Goal: Communication & Community: Answer question/provide support

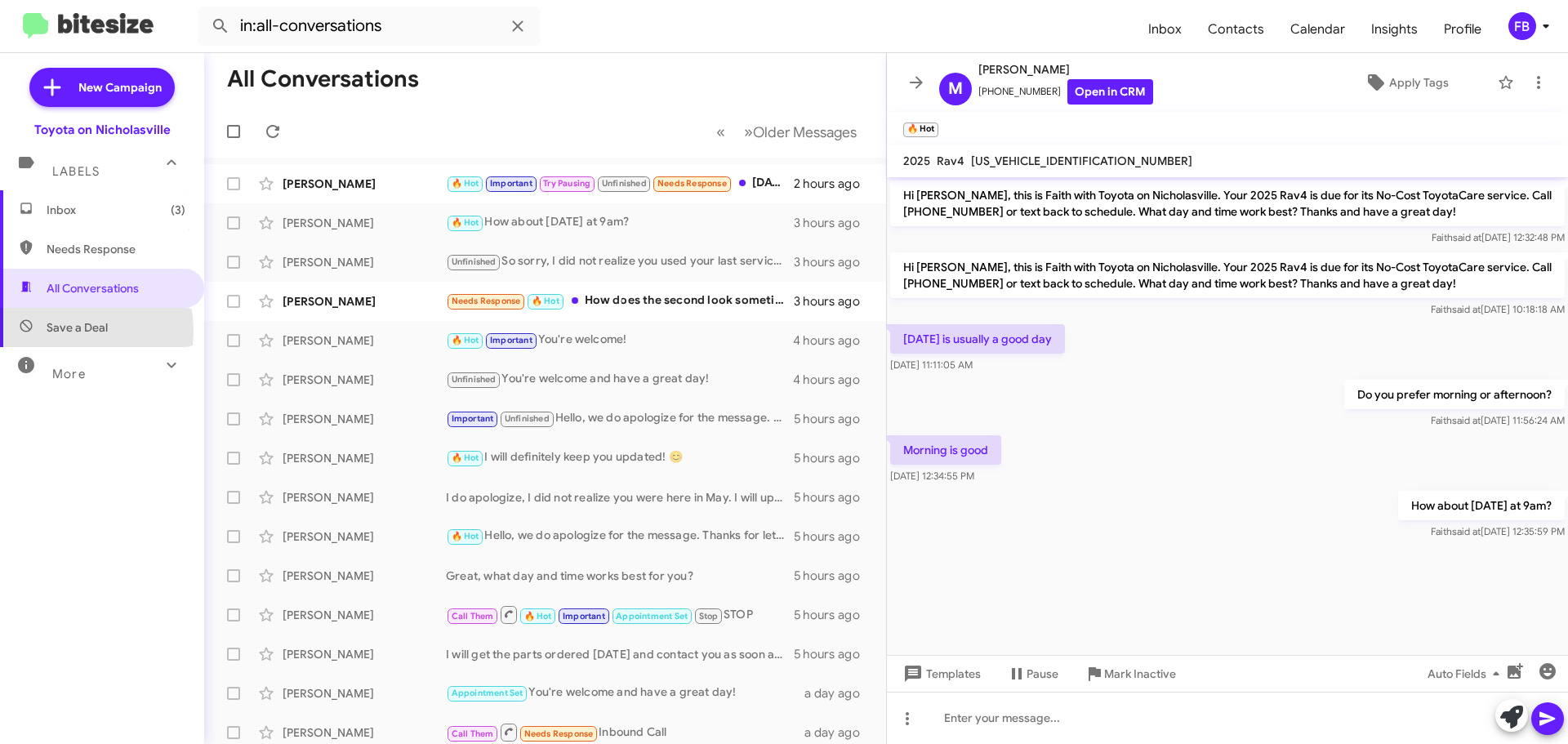
click at [46, 330] on span "Save a Deal" at bounding box center [101, 327] width 204 height 39
type input "in:not-interested"
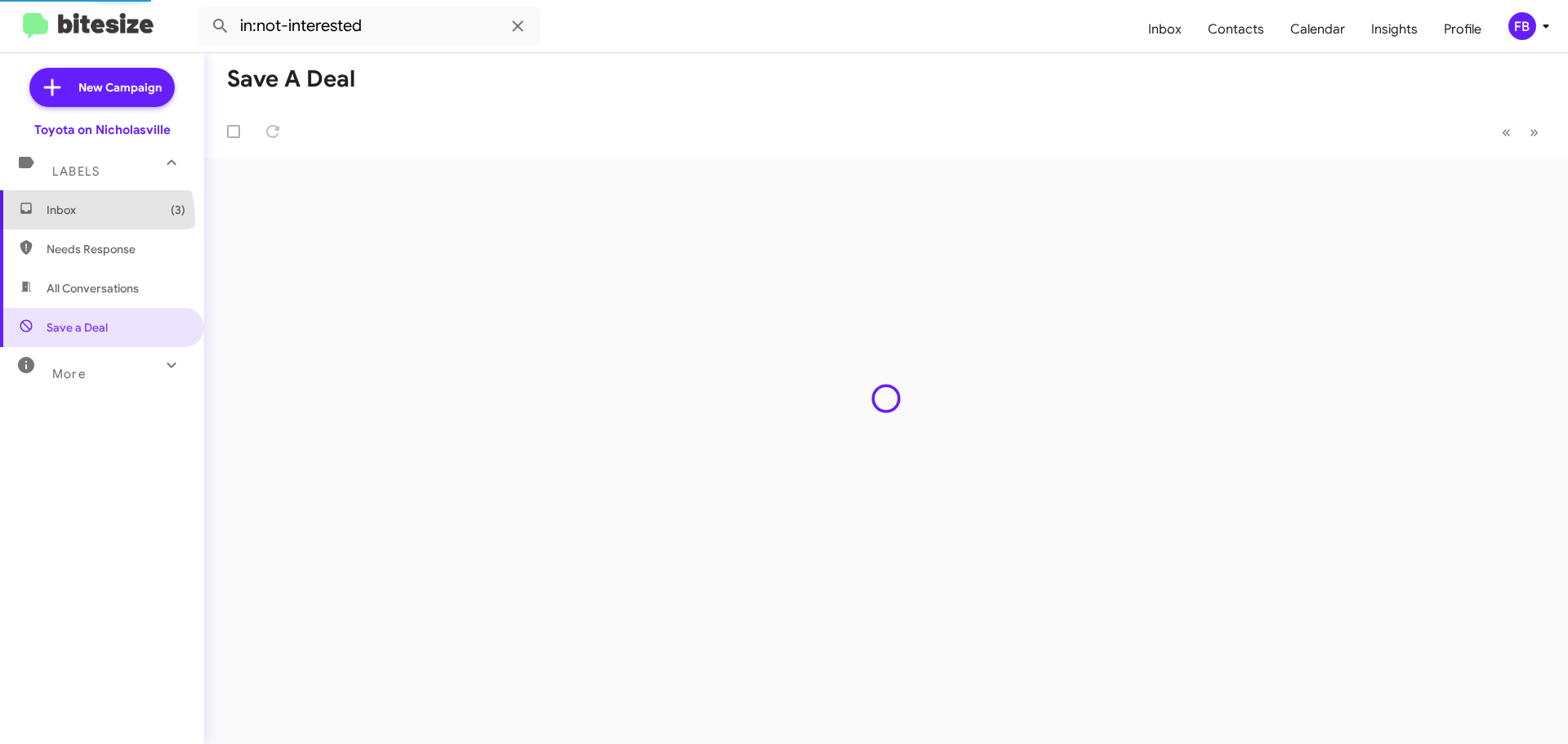
click at [62, 221] on span "Inbox (3)" at bounding box center [101, 209] width 204 height 39
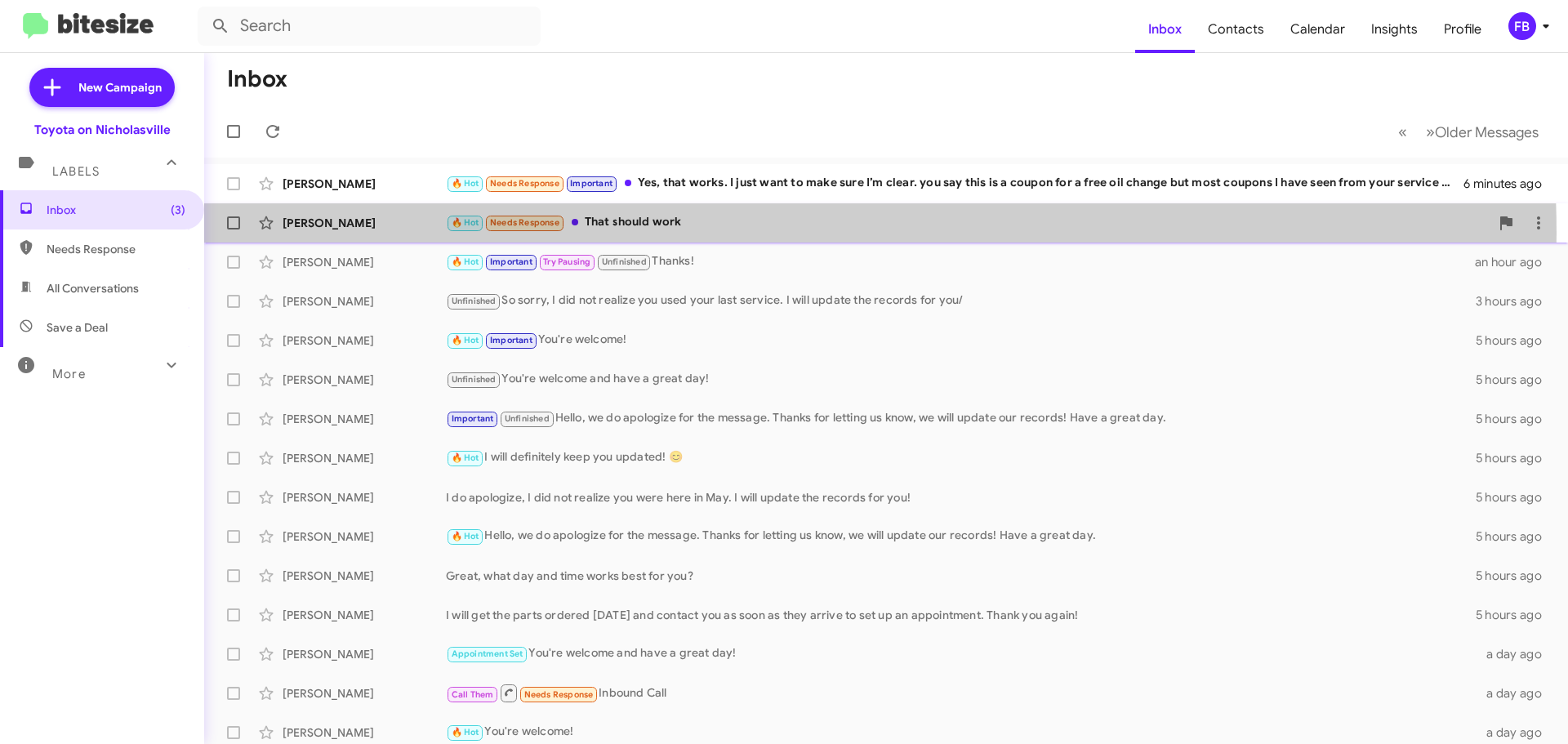
click at [694, 234] on div "[PERSON_NAME] 🔥 Hot Needs Response That should work an hour ago" at bounding box center [886, 223] width 1338 height 33
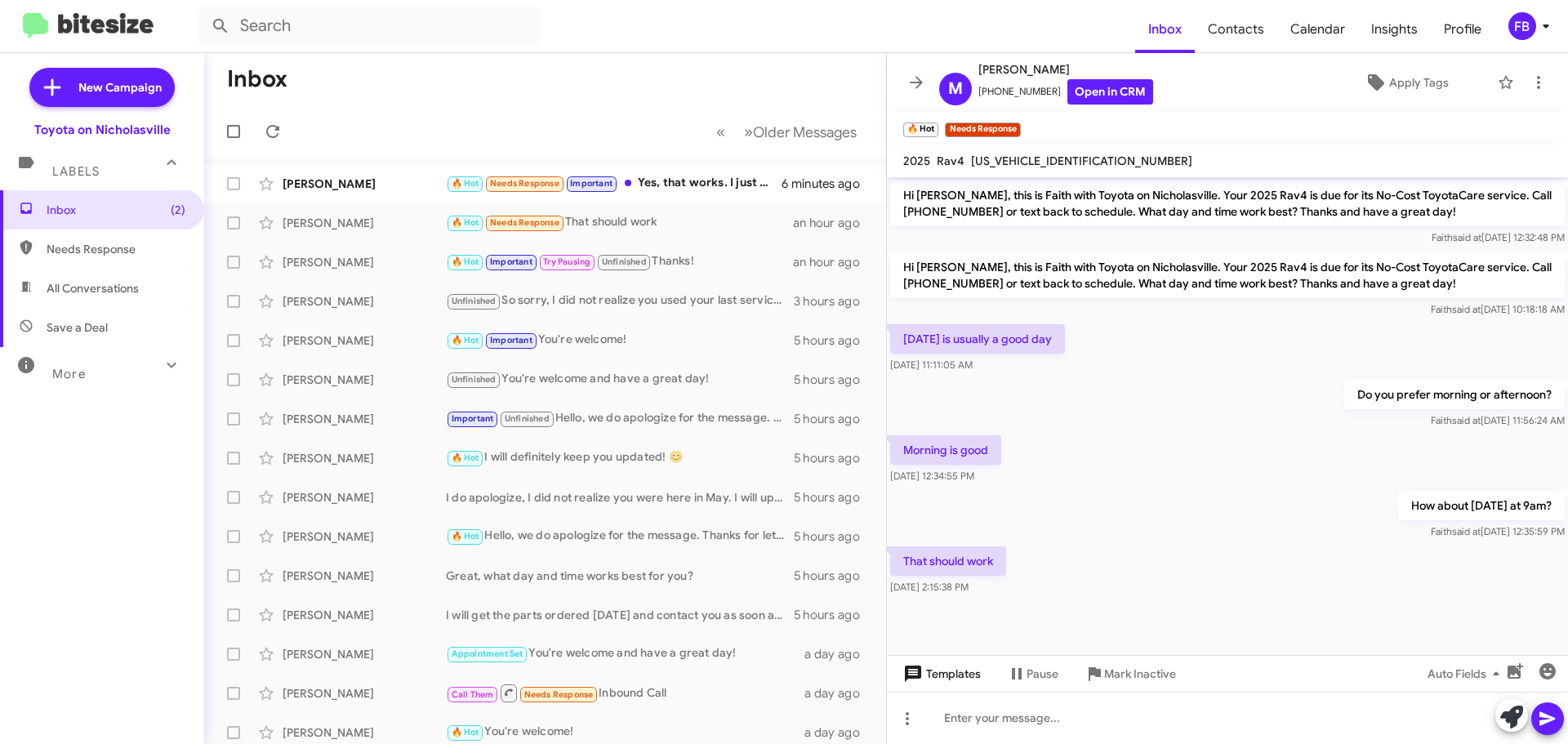
click at [968, 667] on span "Templates" at bounding box center [940, 674] width 80 height 29
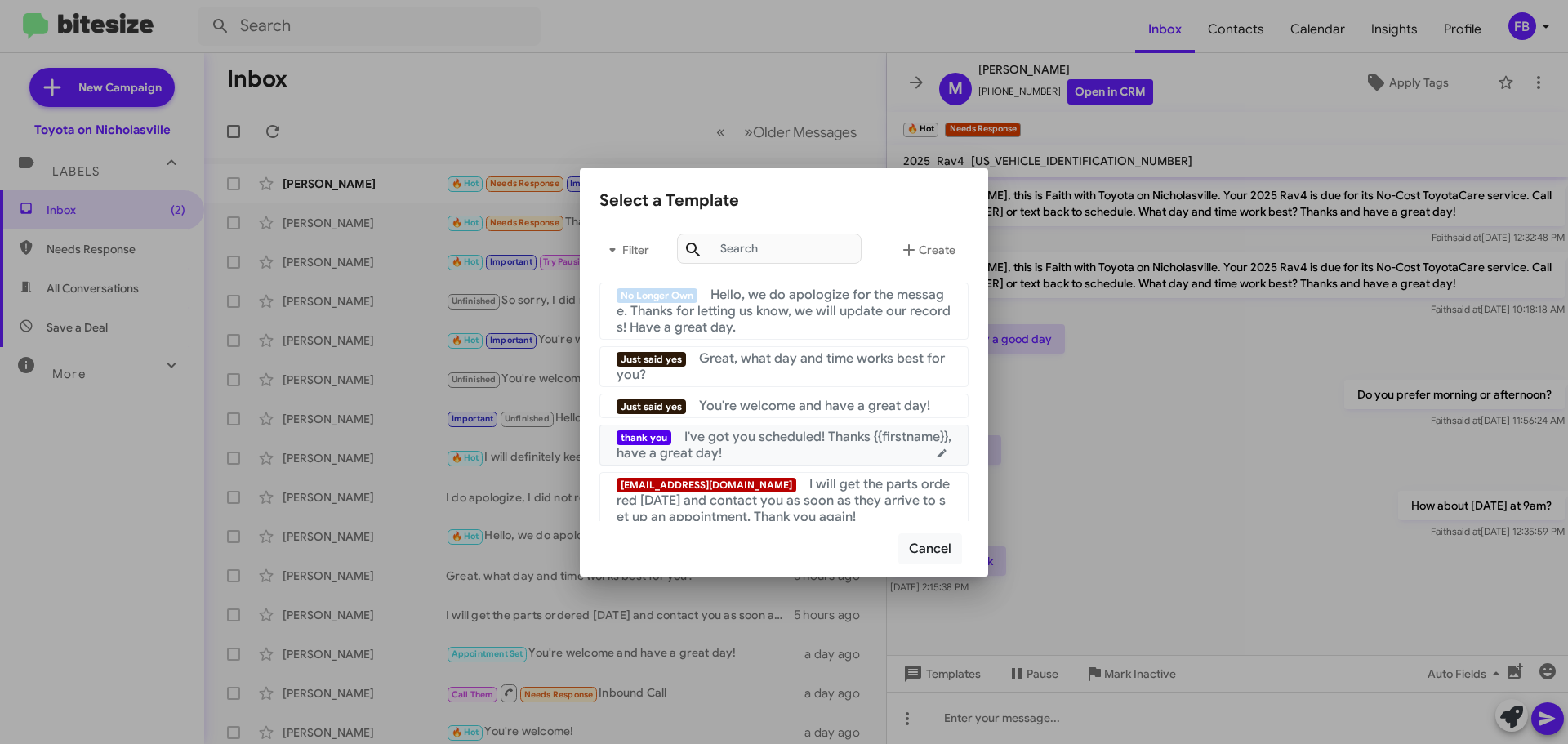
click at [847, 452] on div "thank you I've got you scheduled! Thanks {{firstname}}, have a great day!" at bounding box center [784, 445] width 334 height 33
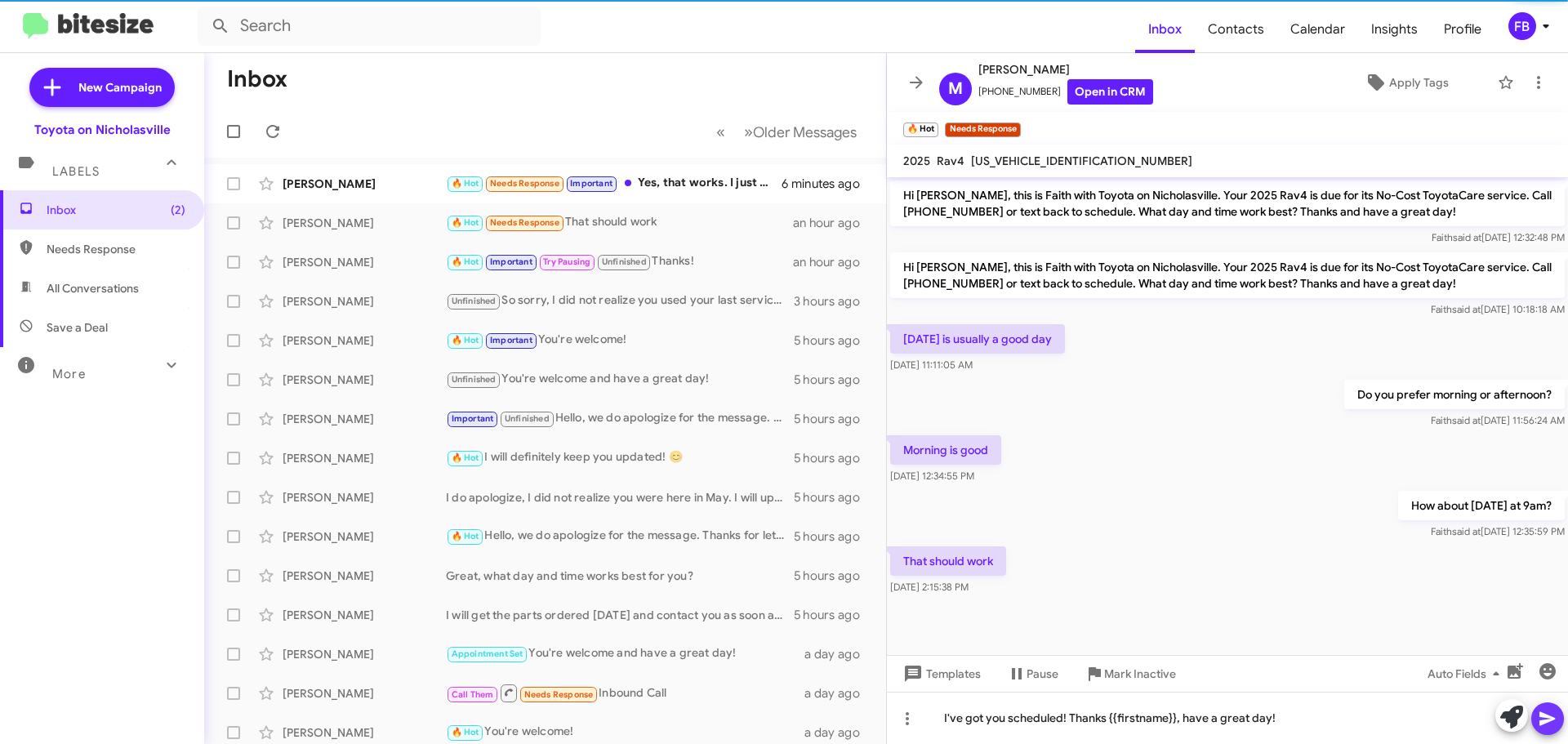
drag, startPoint x: 1543, startPoint y: 716, endPoint x: 1336, endPoint y: 699, distance: 207.7
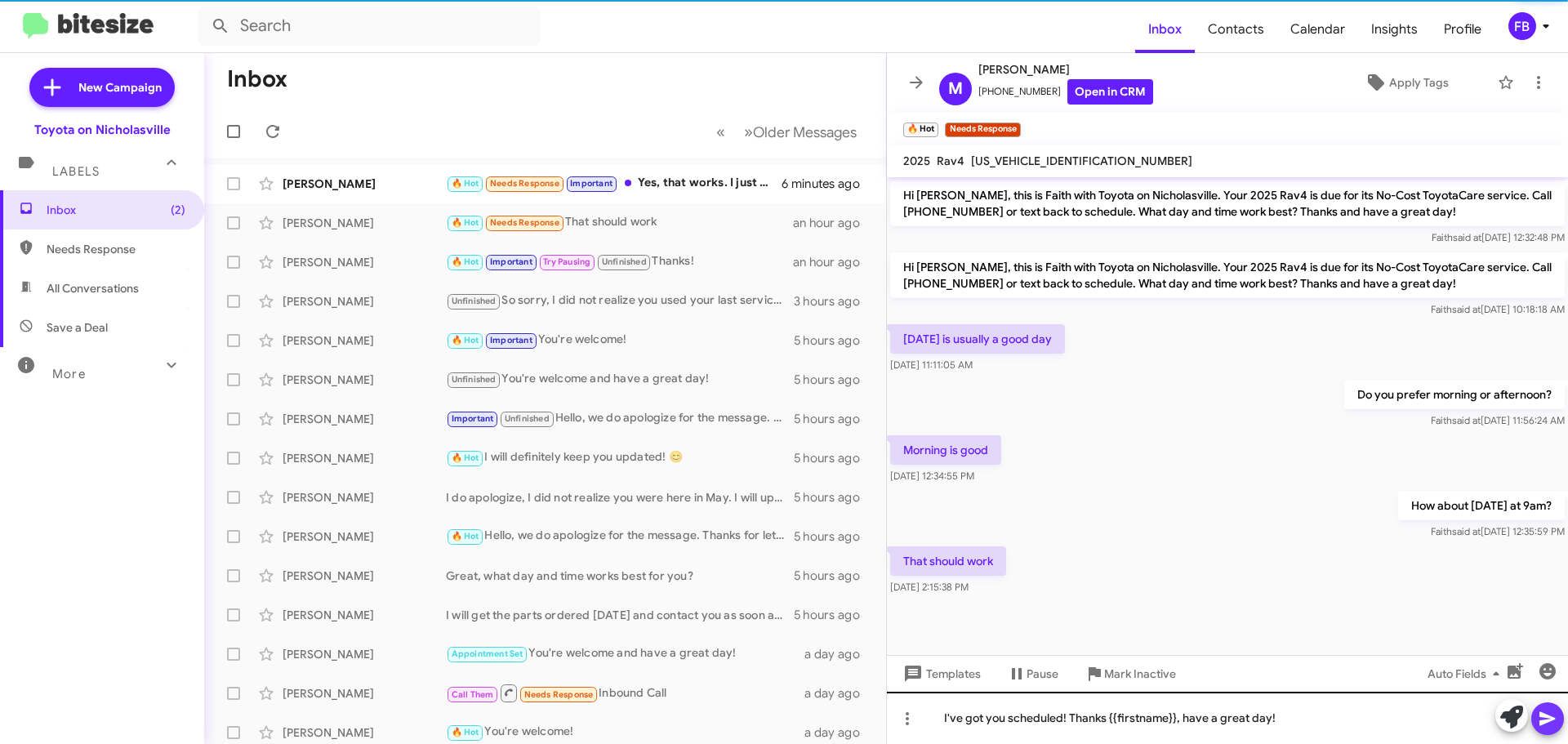
click at [1542, 715] on icon at bounding box center [1546, 718] width 16 height 14
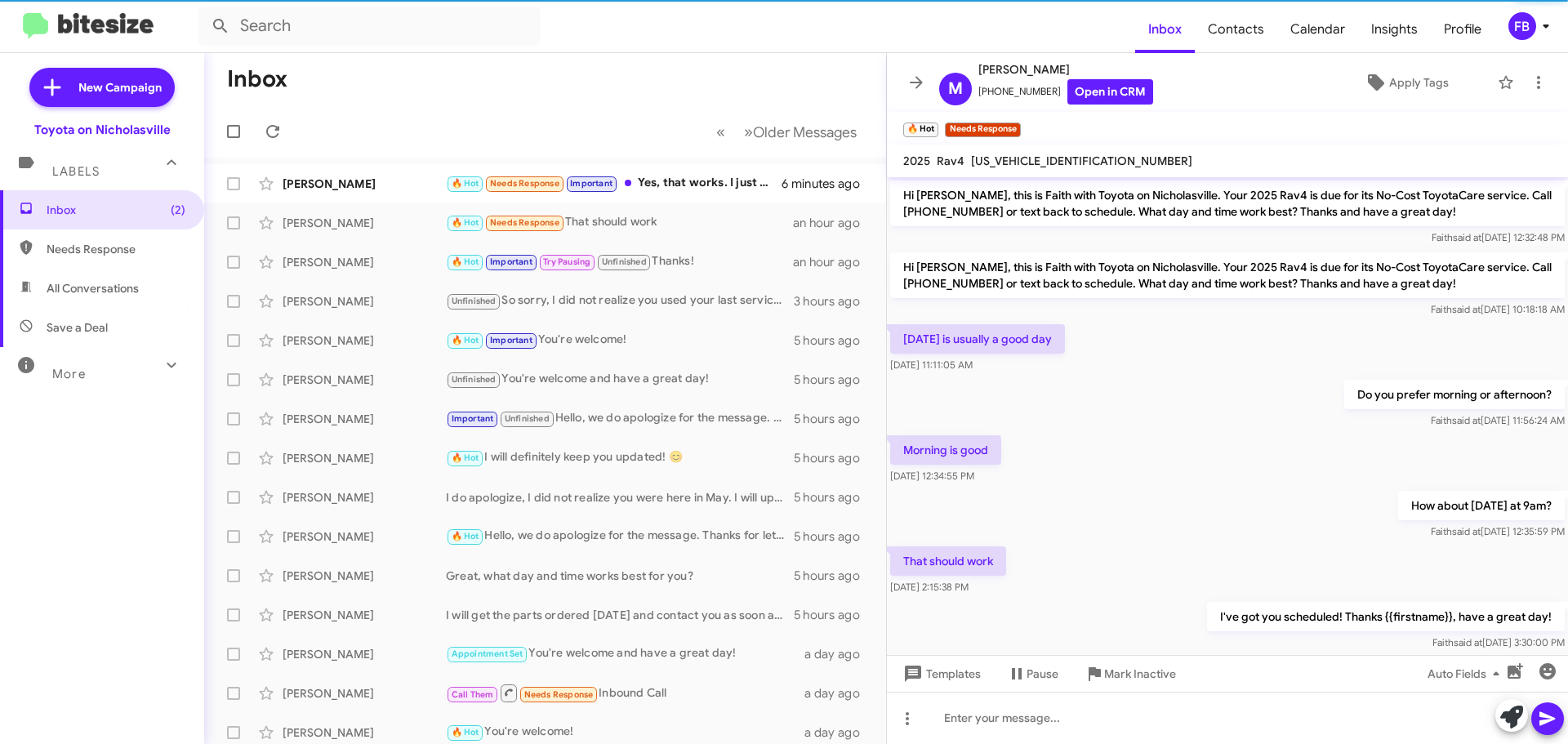
scroll to position [32, 0]
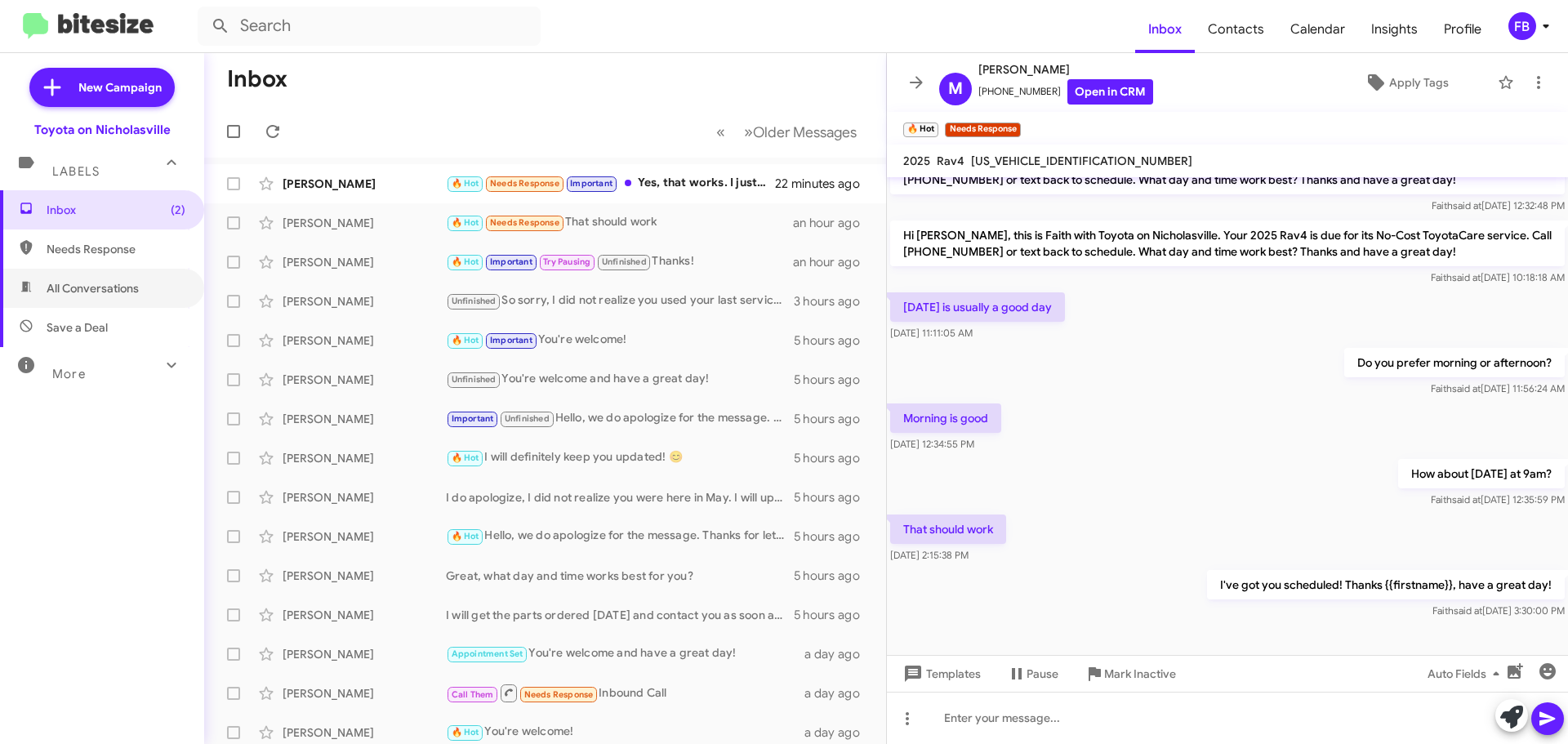
drag, startPoint x: 105, startPoint y: 289, endPoint x: 111, endPoint y: 233, distance: 56.3
click at [105, 288] on span "All Conversations" at bounding box center [92, 288] width 92 height 16
type input "in:all-conversations"
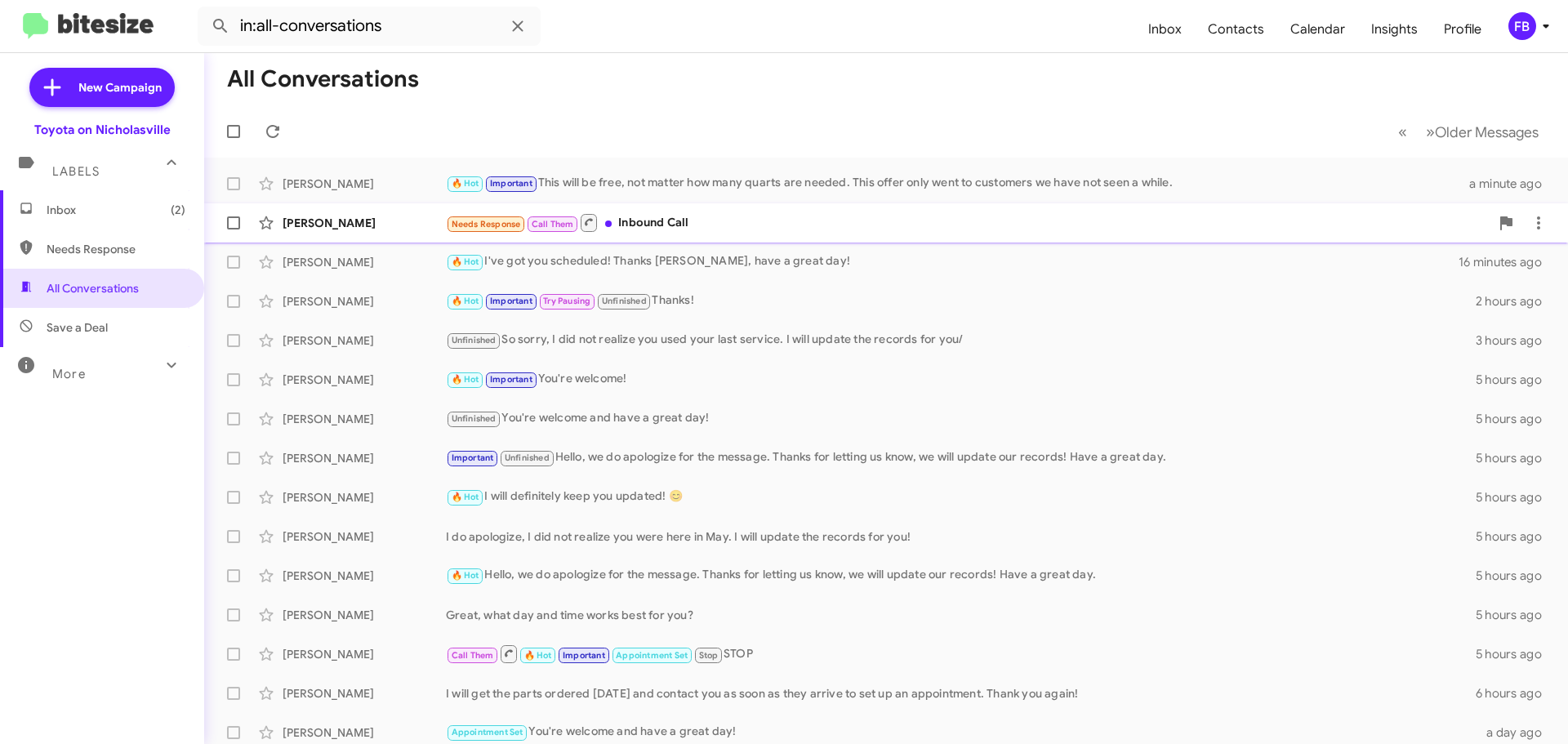
click at [728, 225] on div "Needs Response Call Them Inbound Call" at bounding box center [968, 222] width 1044 height 20
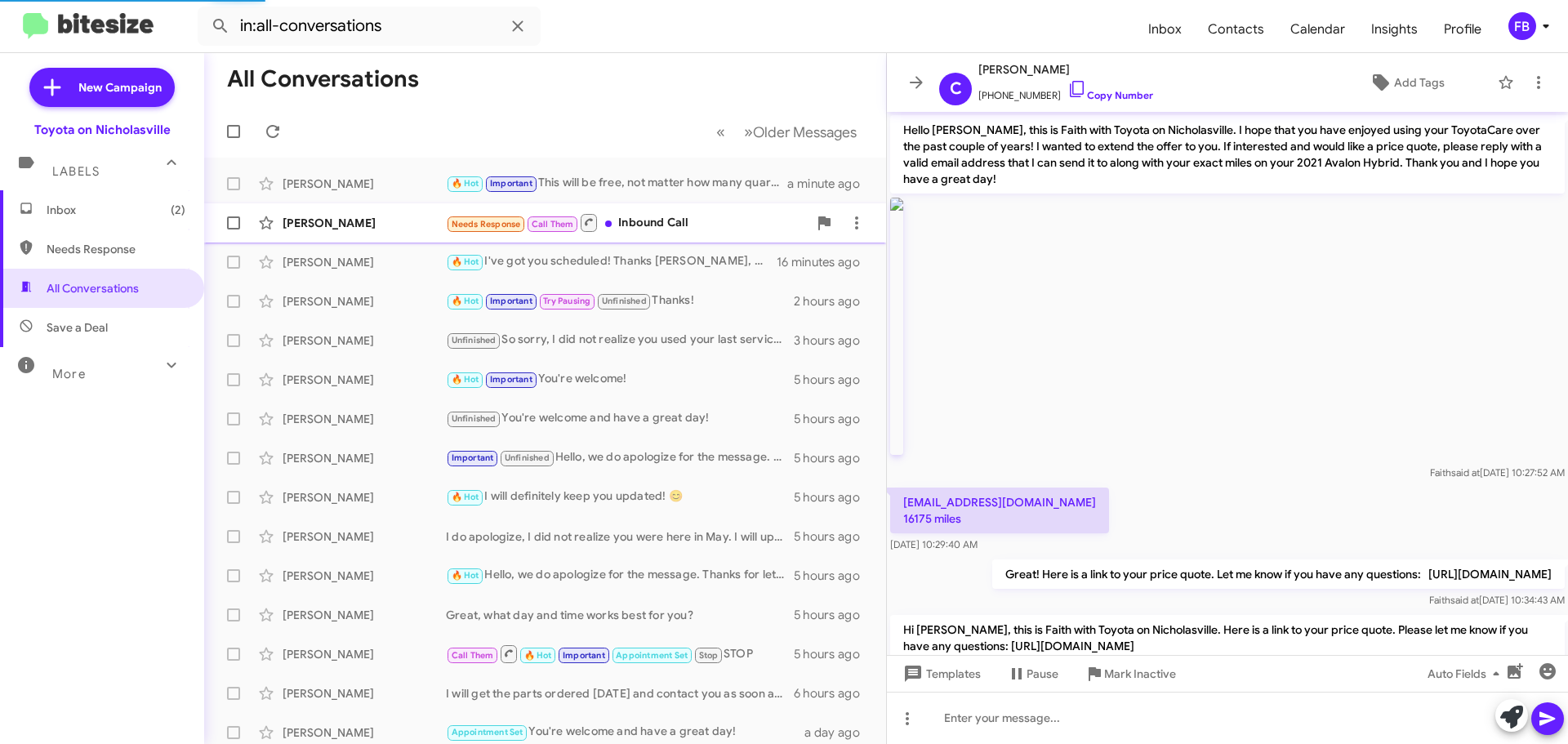
scroll to position [248, 0]
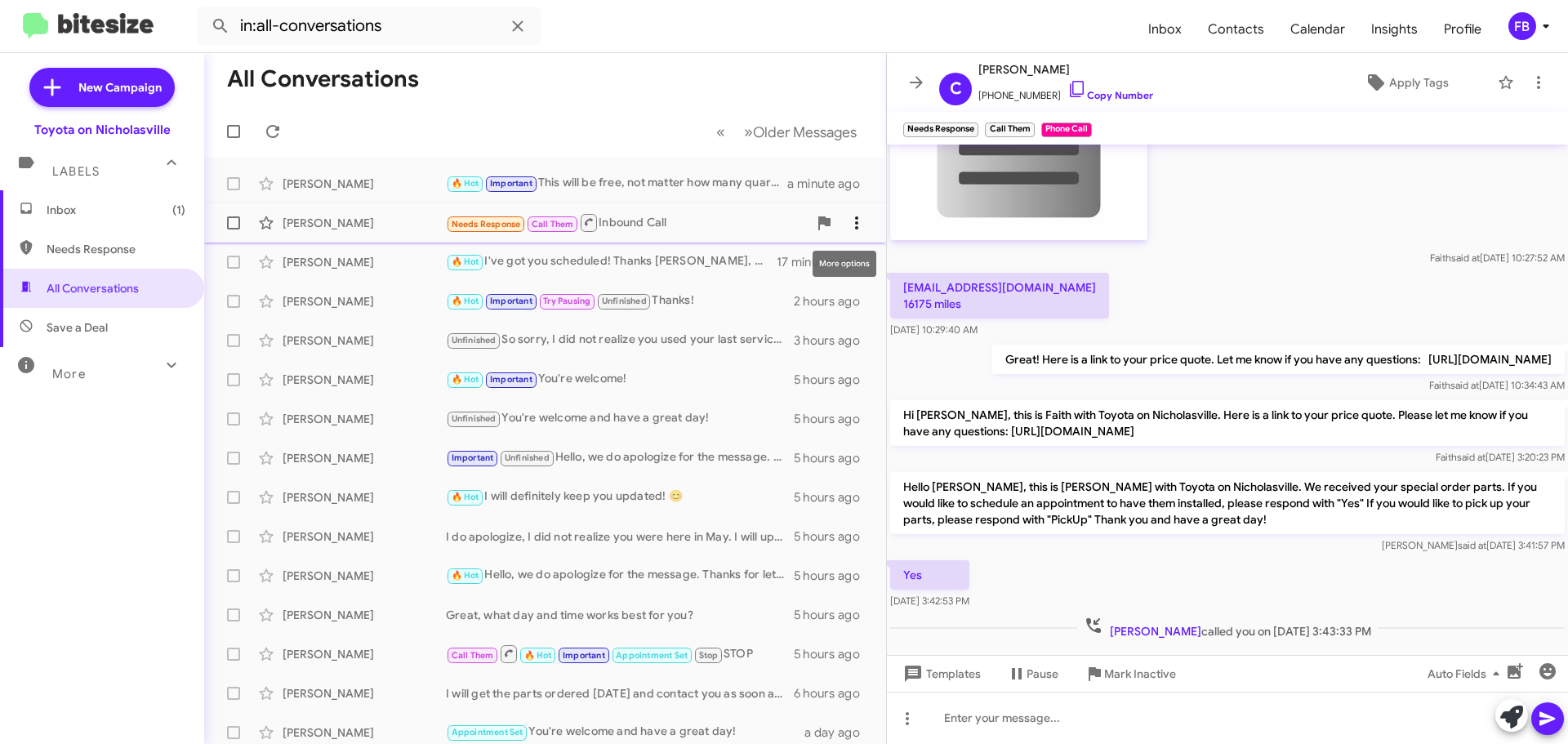
click at [848, 226] on icon at bounding box center [856, 222] width 19 height 19
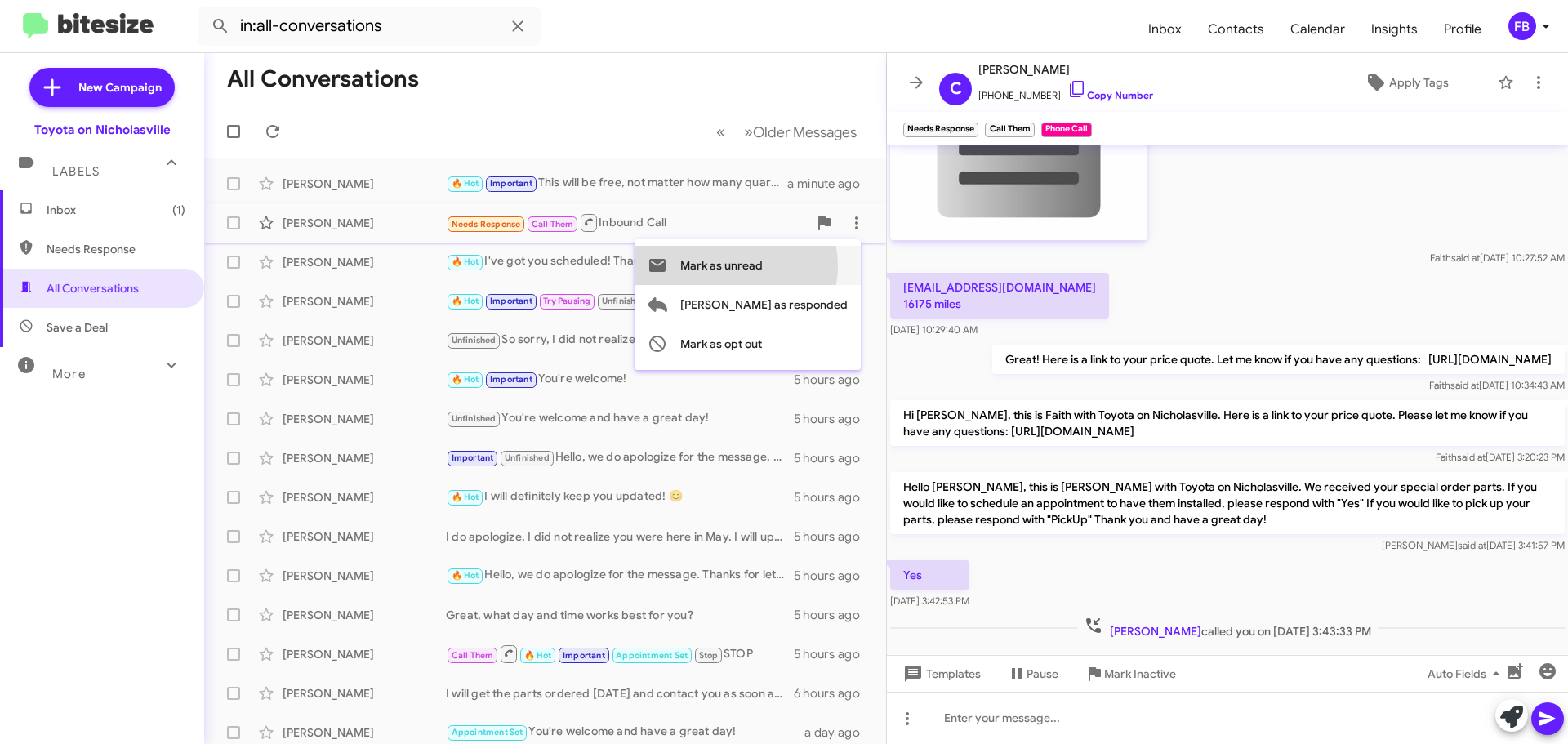
click at [763, 266] on span "Mark as unread" at bounding box center [721, 265] width 82 height 39
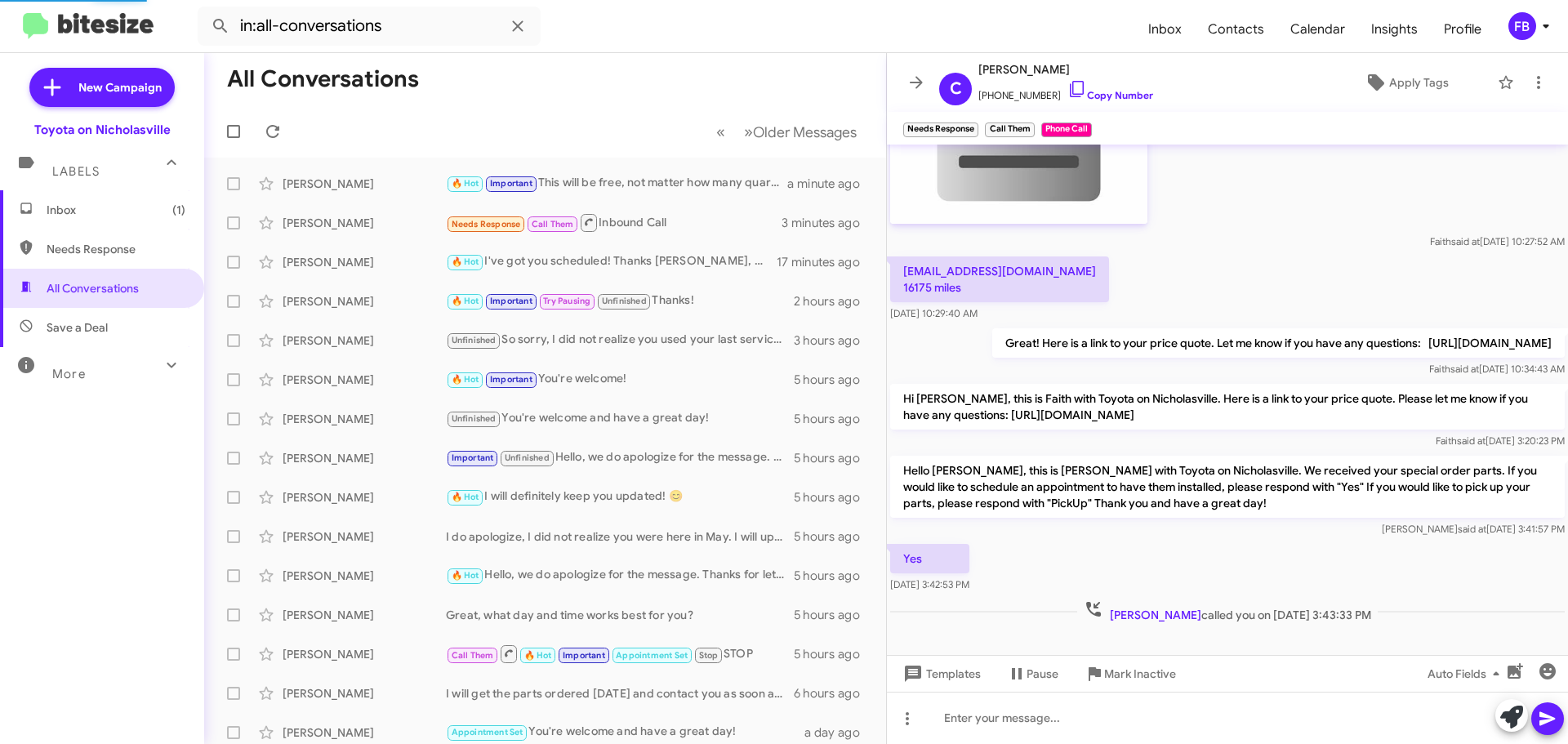
scroll to position [280, 0]
click at [81, 218] on span "Inbox (5)" at bounding box center [101, 209] width 204 height 39
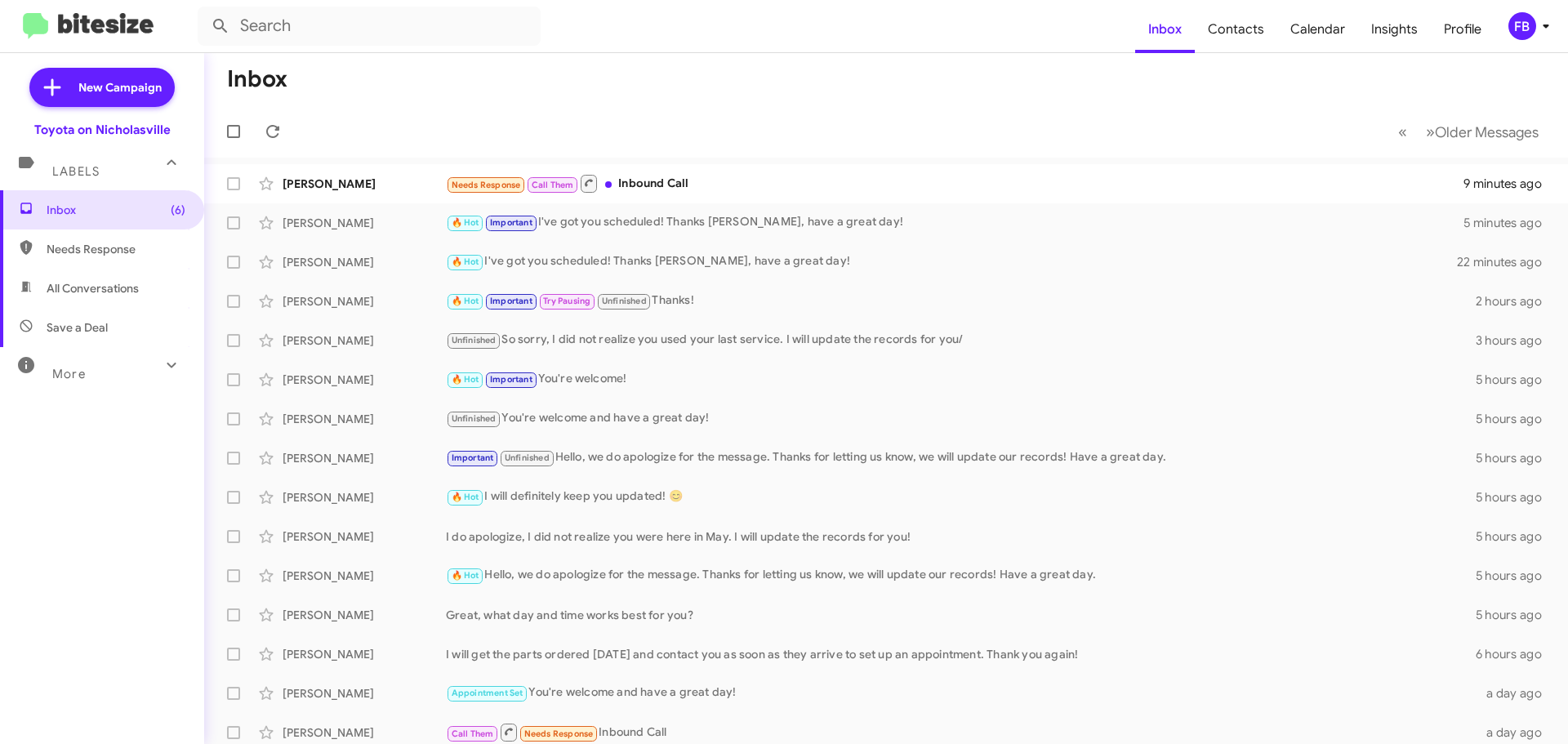
click at [72, 283] on span "All Conversations" at bounding box center [92, 288] width 92 height 16
type input "in:all-conversations"
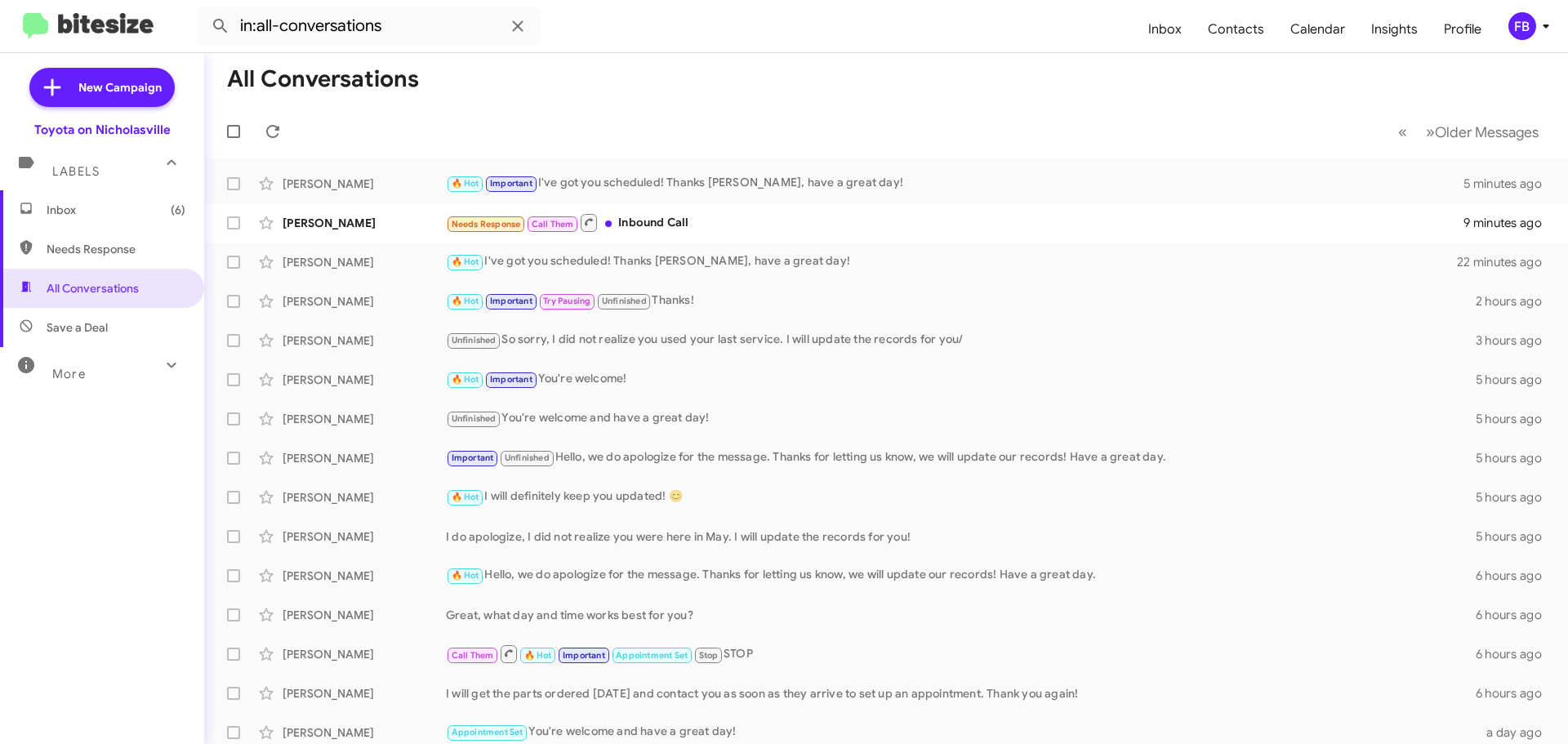
click at [122, 206] on span "Inbox (6)" at bounding box center [116, 210] width 139 height 16
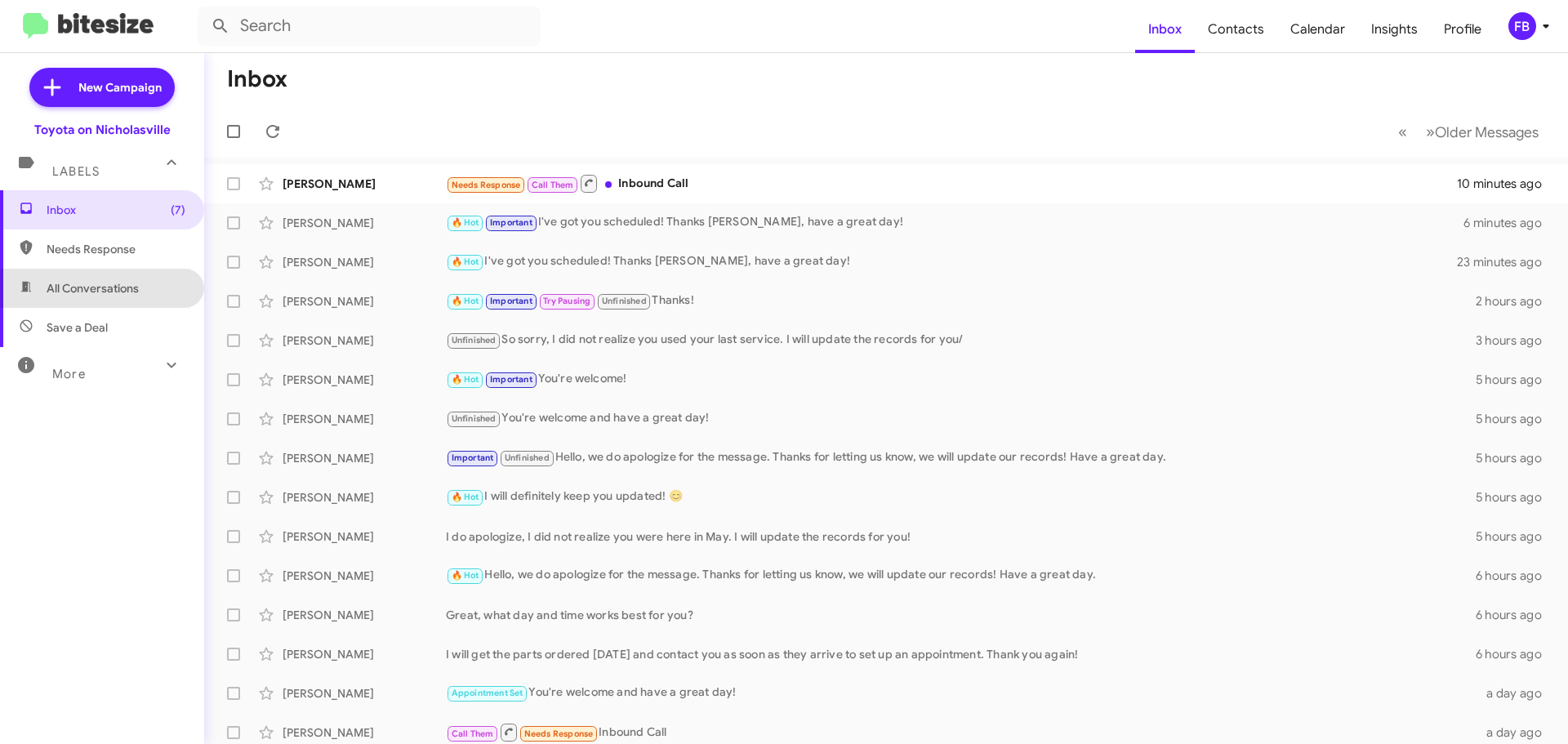
click at [107, 284] on span "All Conversations" at bounding box center [92, 288] width 92 height 16
type input "in:all-conversations"
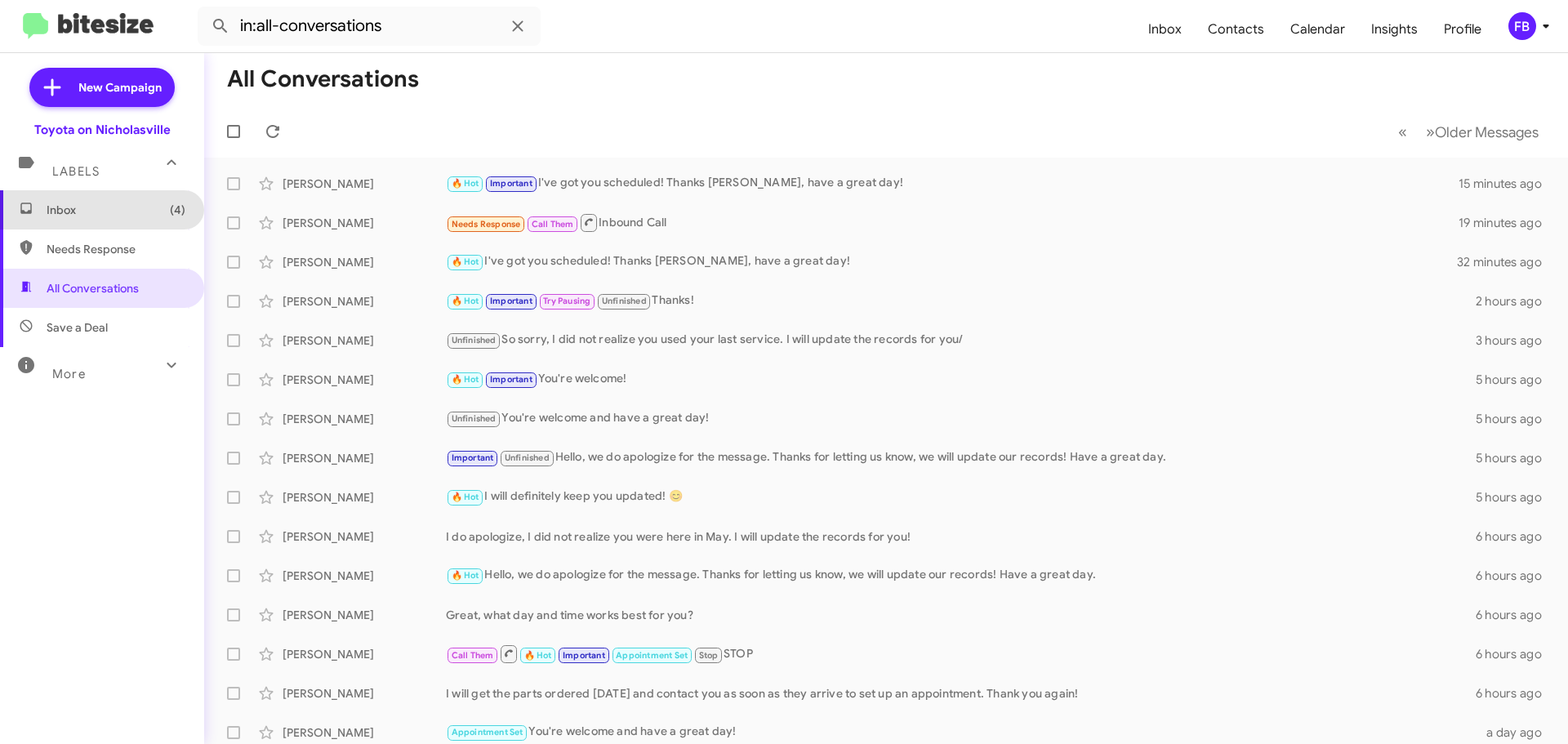
click at [115, 217] on span "Inbox (4)" at bounding box center [116, 210] width 139 height 16
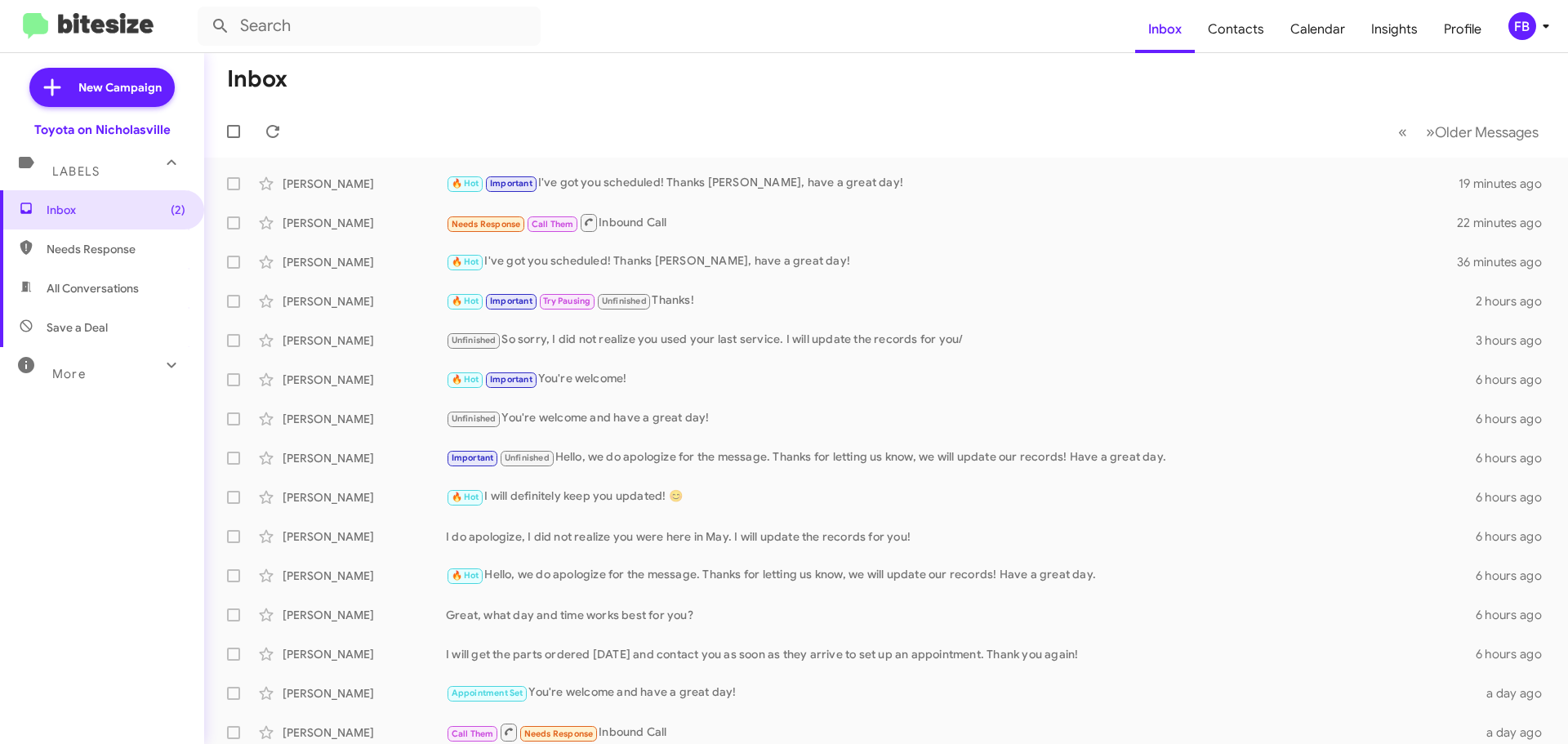
click at [75, 281] on span "All Conversations" at bounding box center [92, 288] width 92 height 16
type input "in:all-conversations"
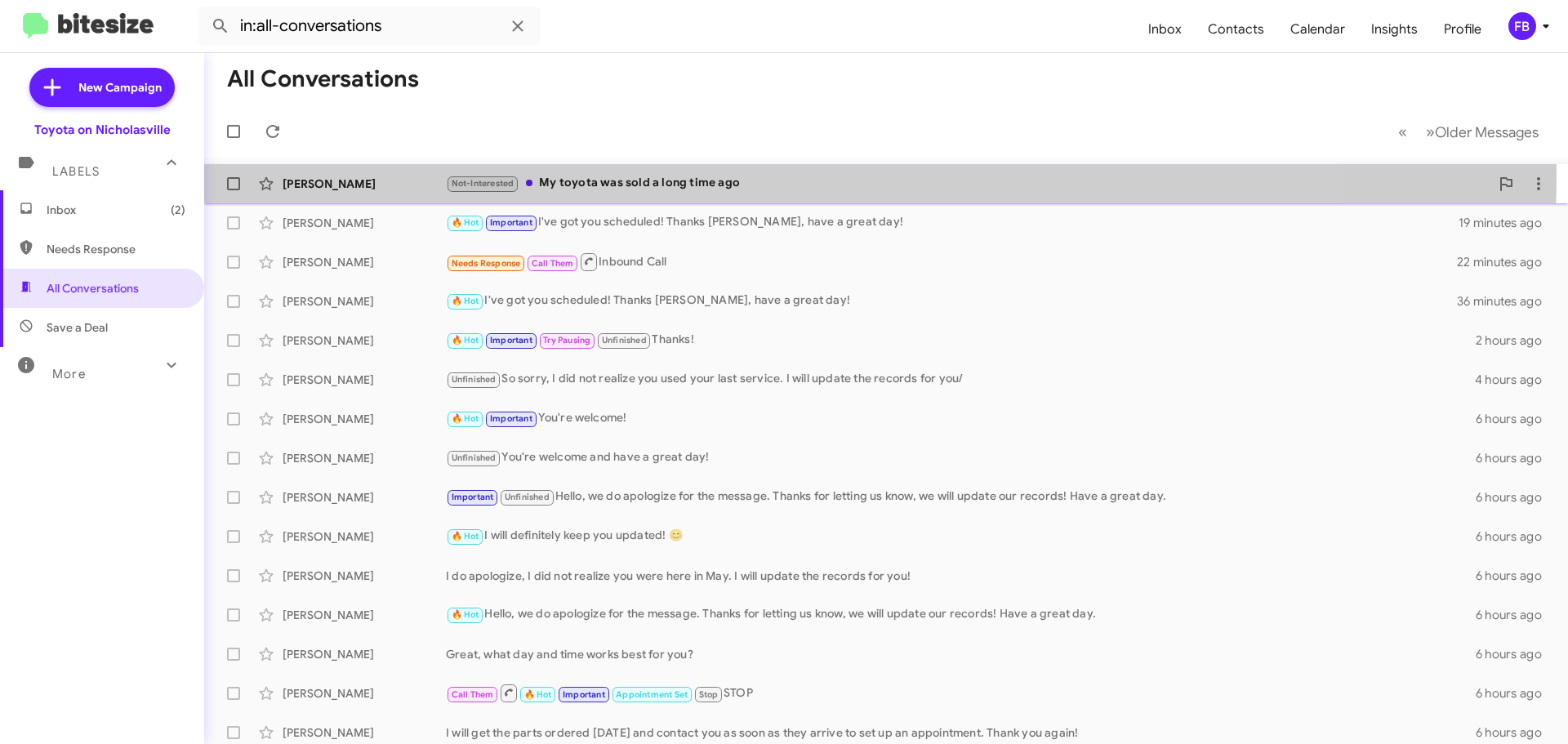
click at [724, 175] on div "Not-Interested My toyota was sold a long time ago" at bounding box center [968, 183] width 1044 height 19
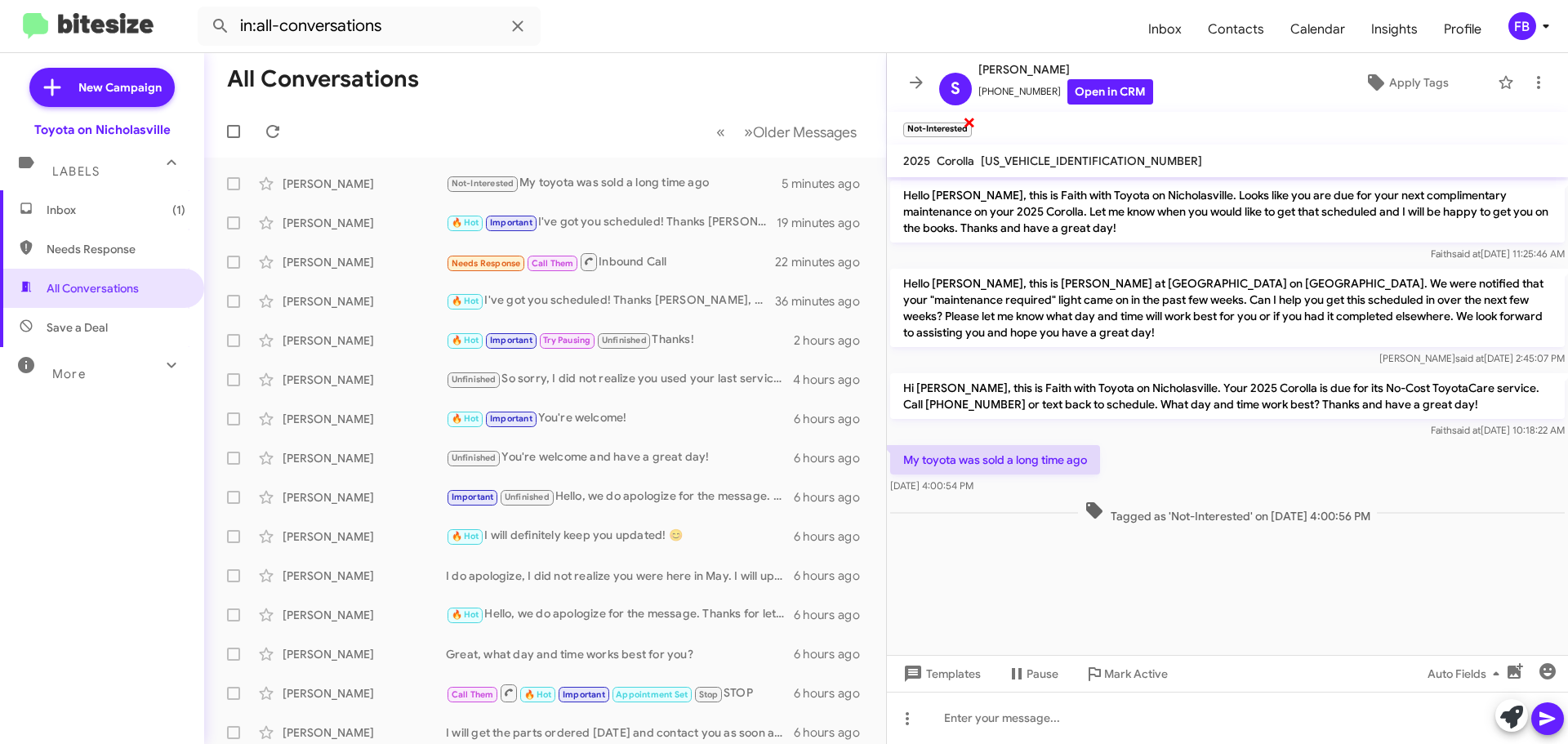
click at [969, 122] on span "×" at bounding box center [969, 121] width 13 height 19
click at [935, 673] on span "Templates" at bounding box center [940, 674] width 80 height 29
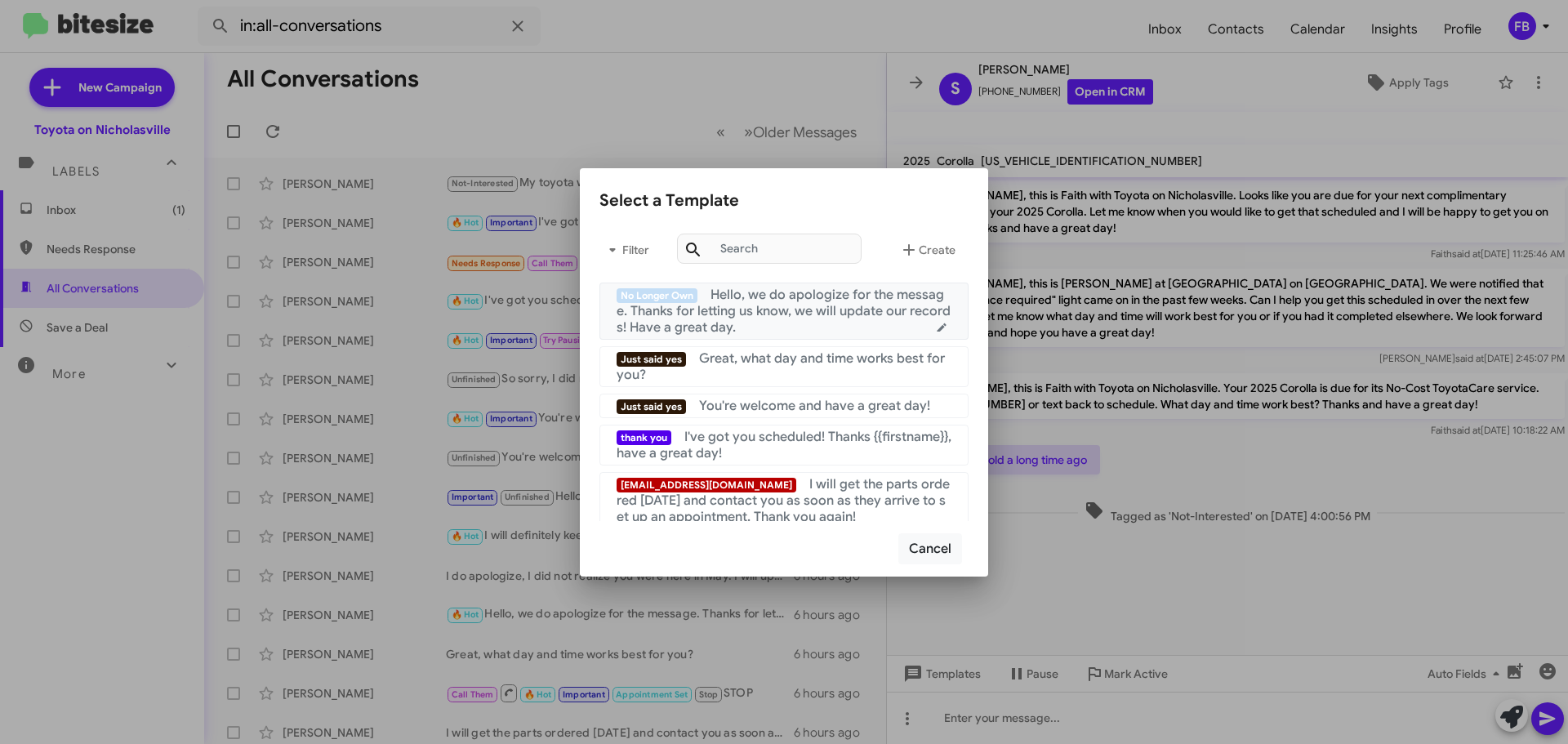
drag, startPoint x: 735, startPoint y: 290, endPoint x: 1136, endPoint y: 378, distance: 410.5
click at [737, 290] on span "Hello, we do apologize for the message. Thanks for letting us know, we will upd…" at bounding box center [783, 312] width 334 height 49
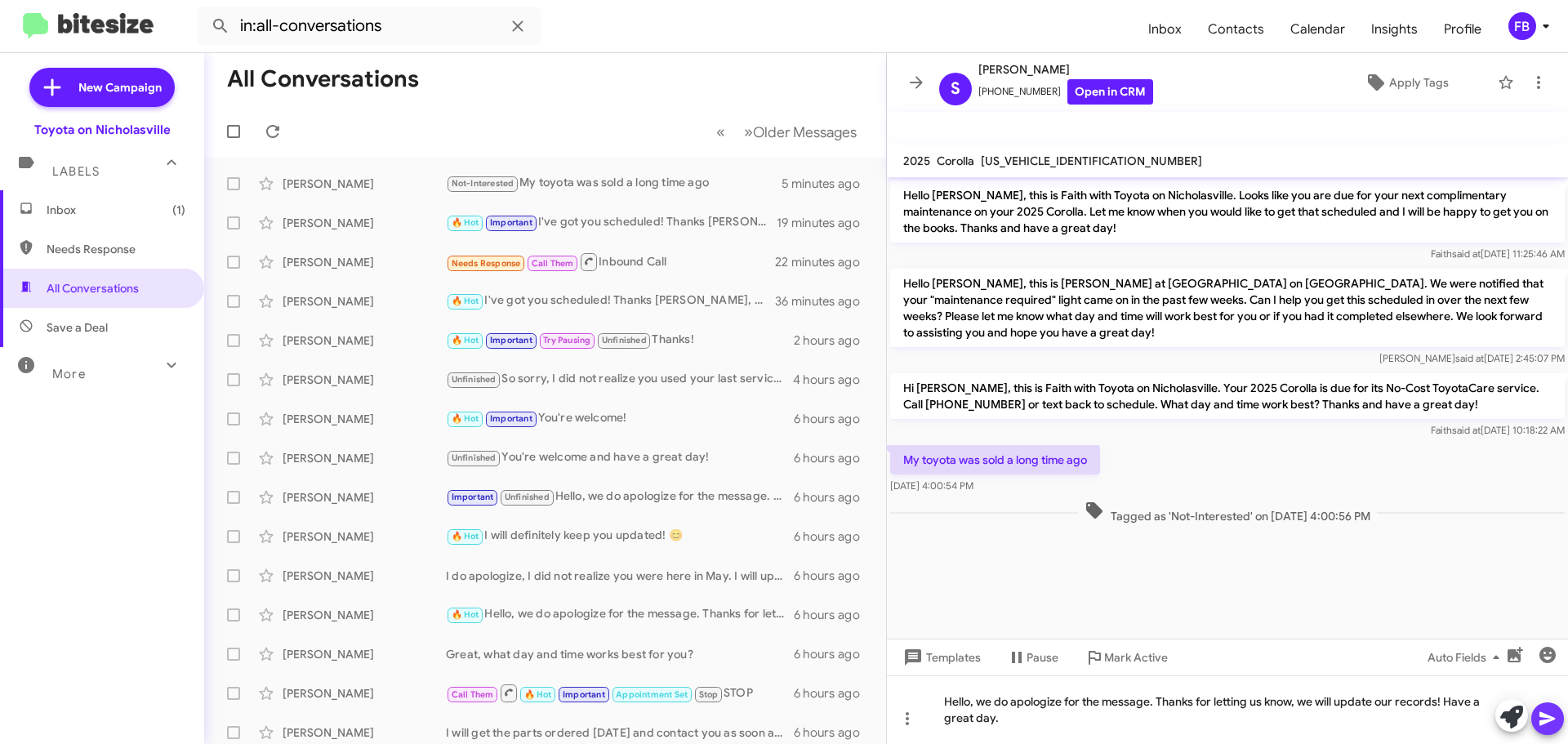
click at [1538, 709] on icon at bounding box center [1547, 718] width 19 height 19
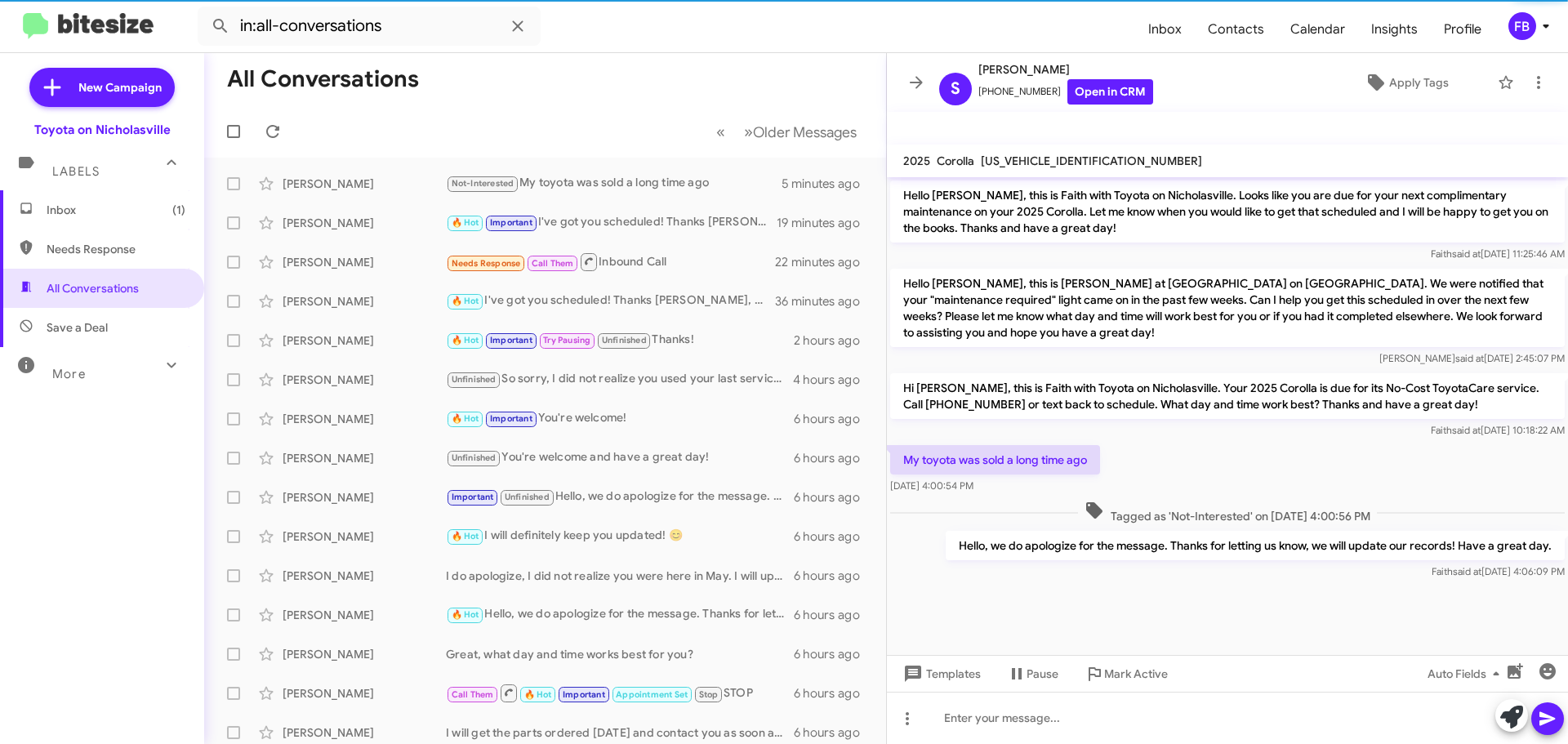
click at [1075, 151] on div "[US_VEHICLE_IDENTIFICATION_NUMBER]" at bounding box center [1091, 160] width 228 height 19
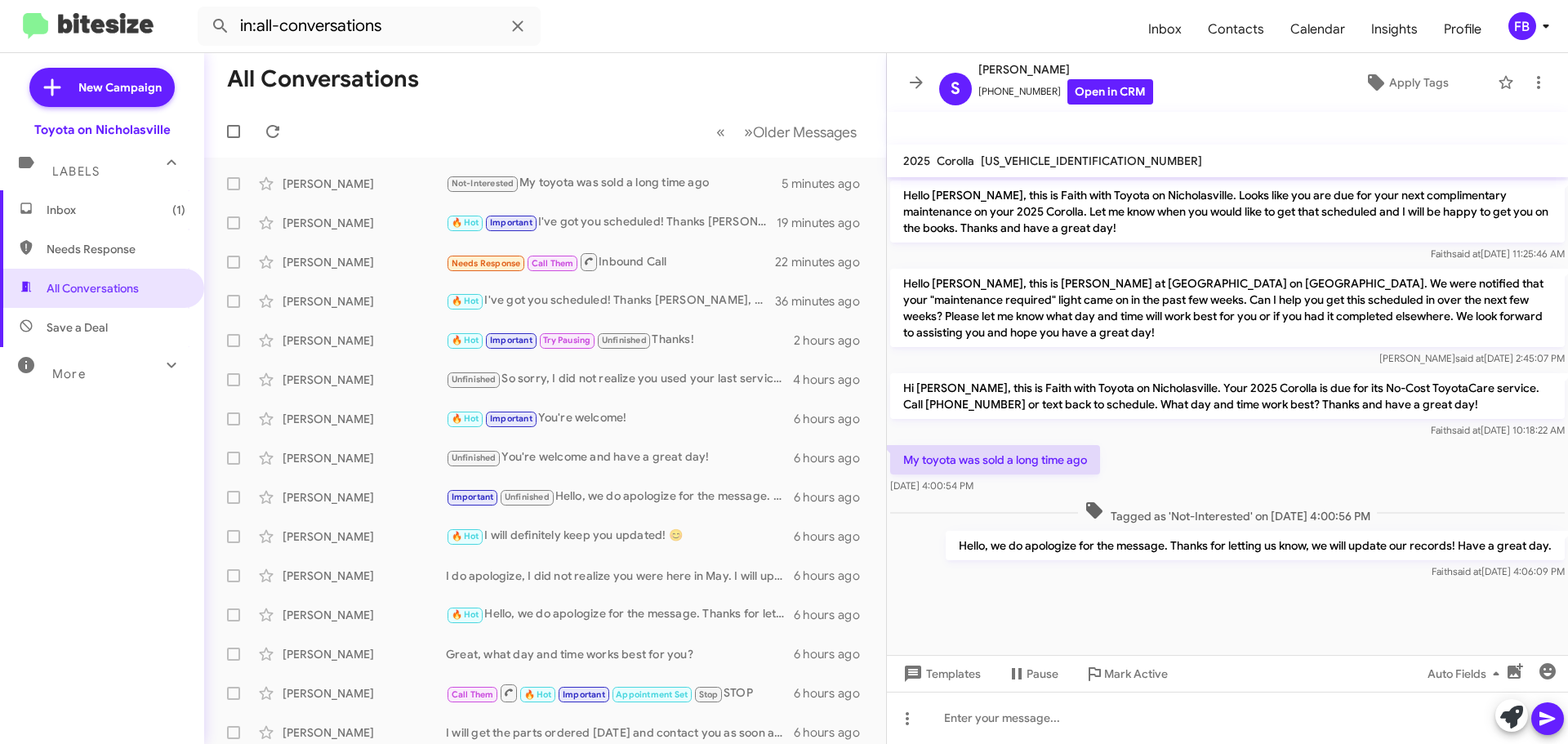
click at [1075, 151] on div "[US_VEHICLE_IDENTIFICATION_NUMBER]" at bounding box center [1091, 160] width 228 height 19
copy span "[US_VEHICLE_IDENTIFICATION_NUMBER]"
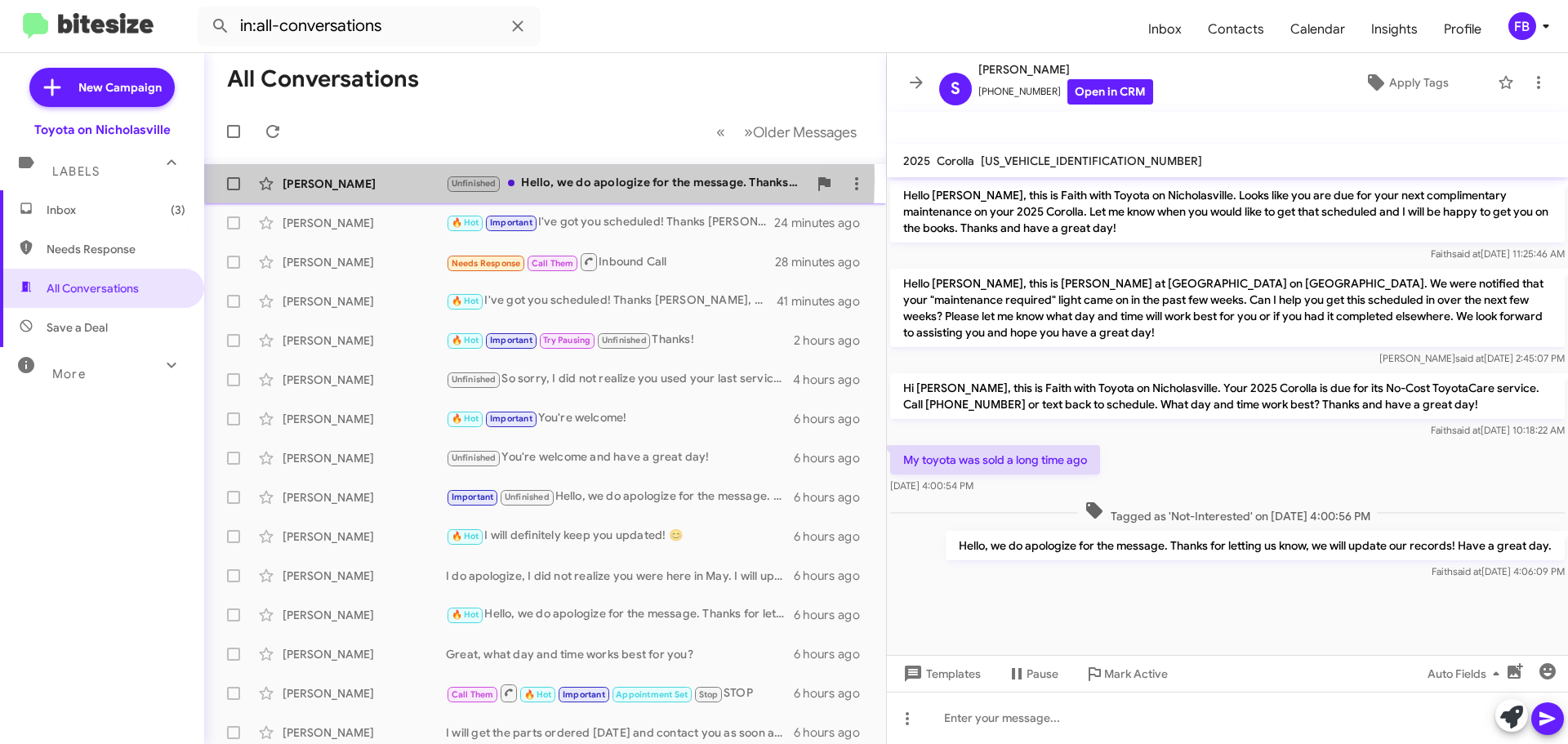
click at [329, 176] on div "[PERSON_NAME]" at bounding box center [364, 184] width 164 height 16
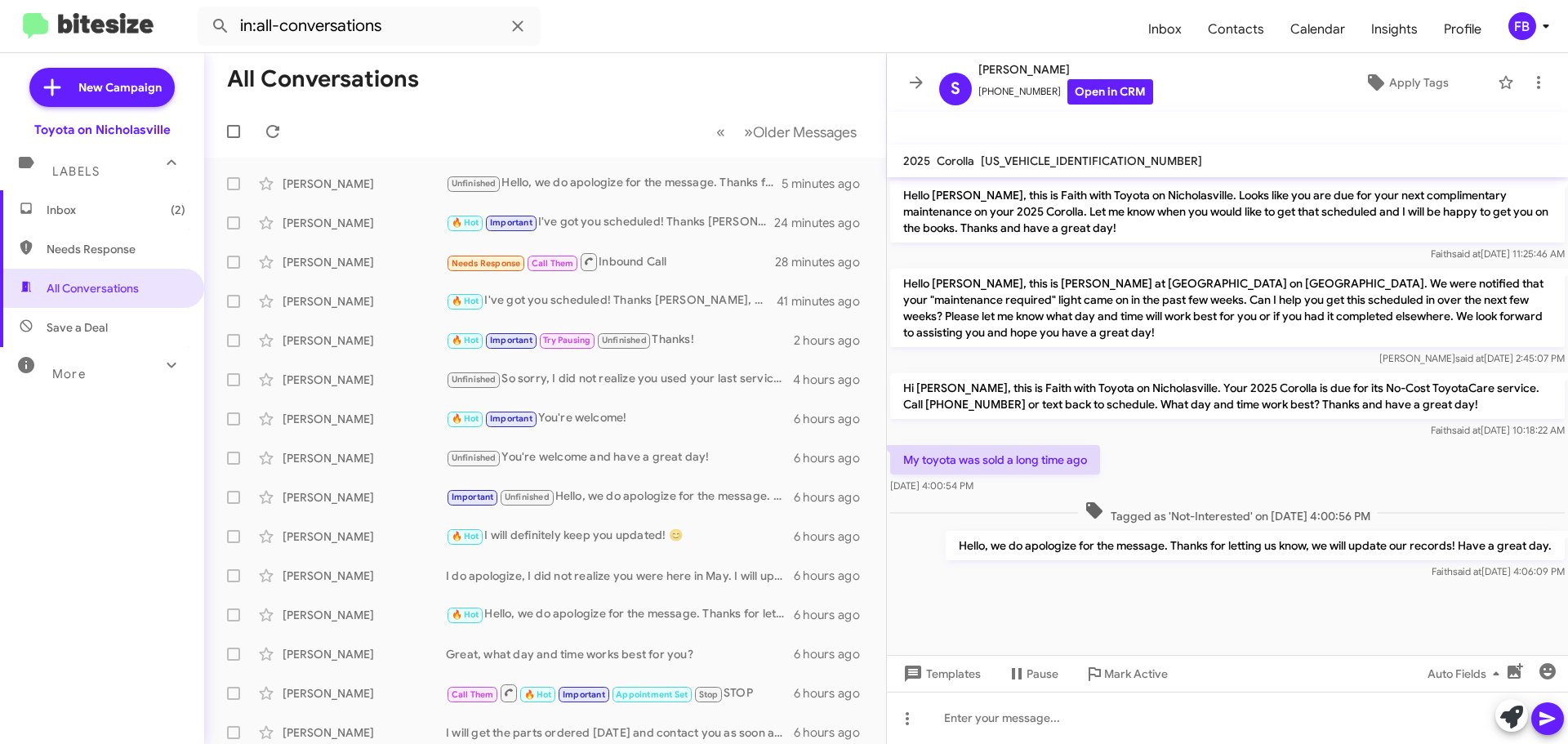
click at [119, 211] on span "Inbox (2)" at bounding box center [116, 210] width 139 height 16
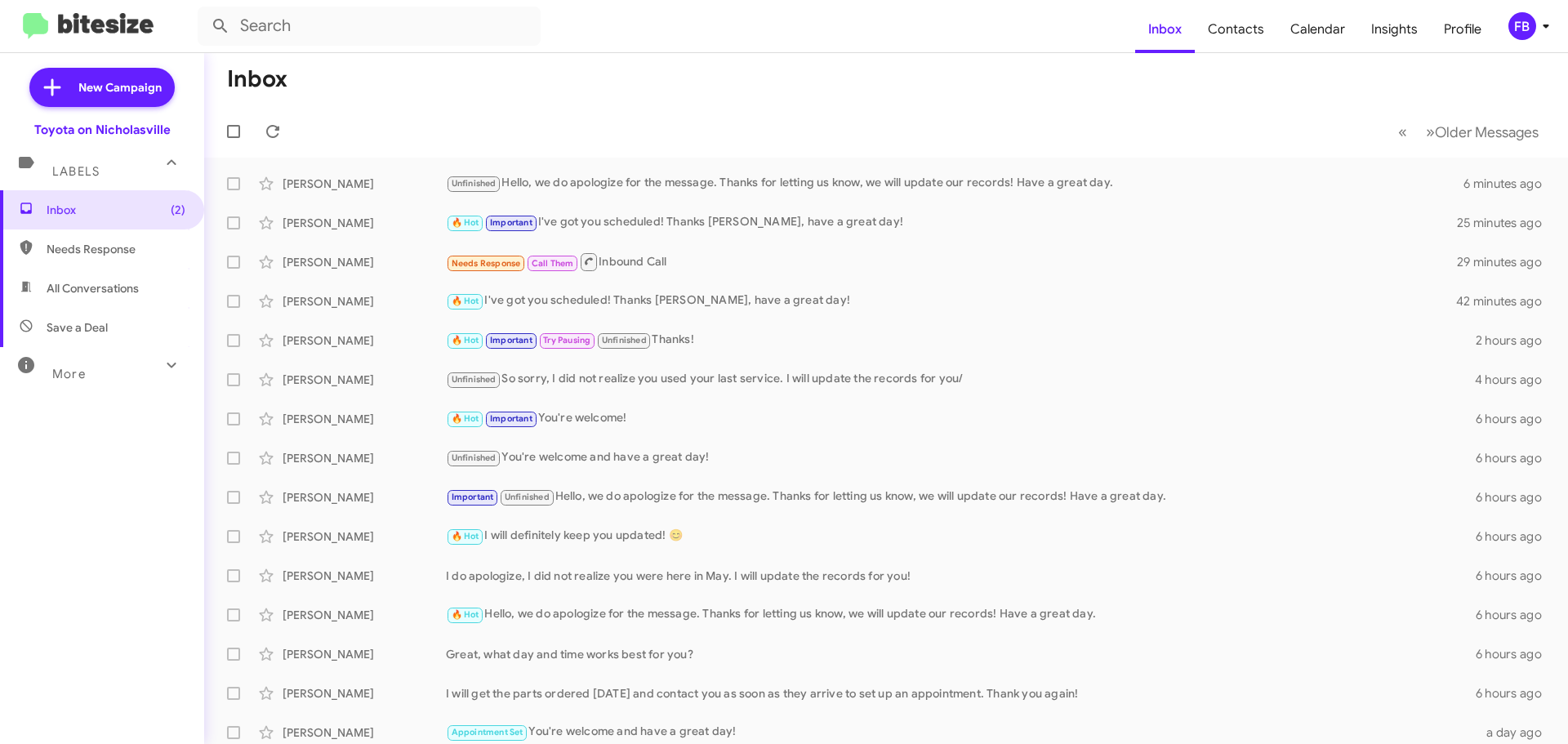
click at [69, 288] on span "All Conversations" at bounding box center [92, 288] width 92 height 16
type input "in:all-conversations"
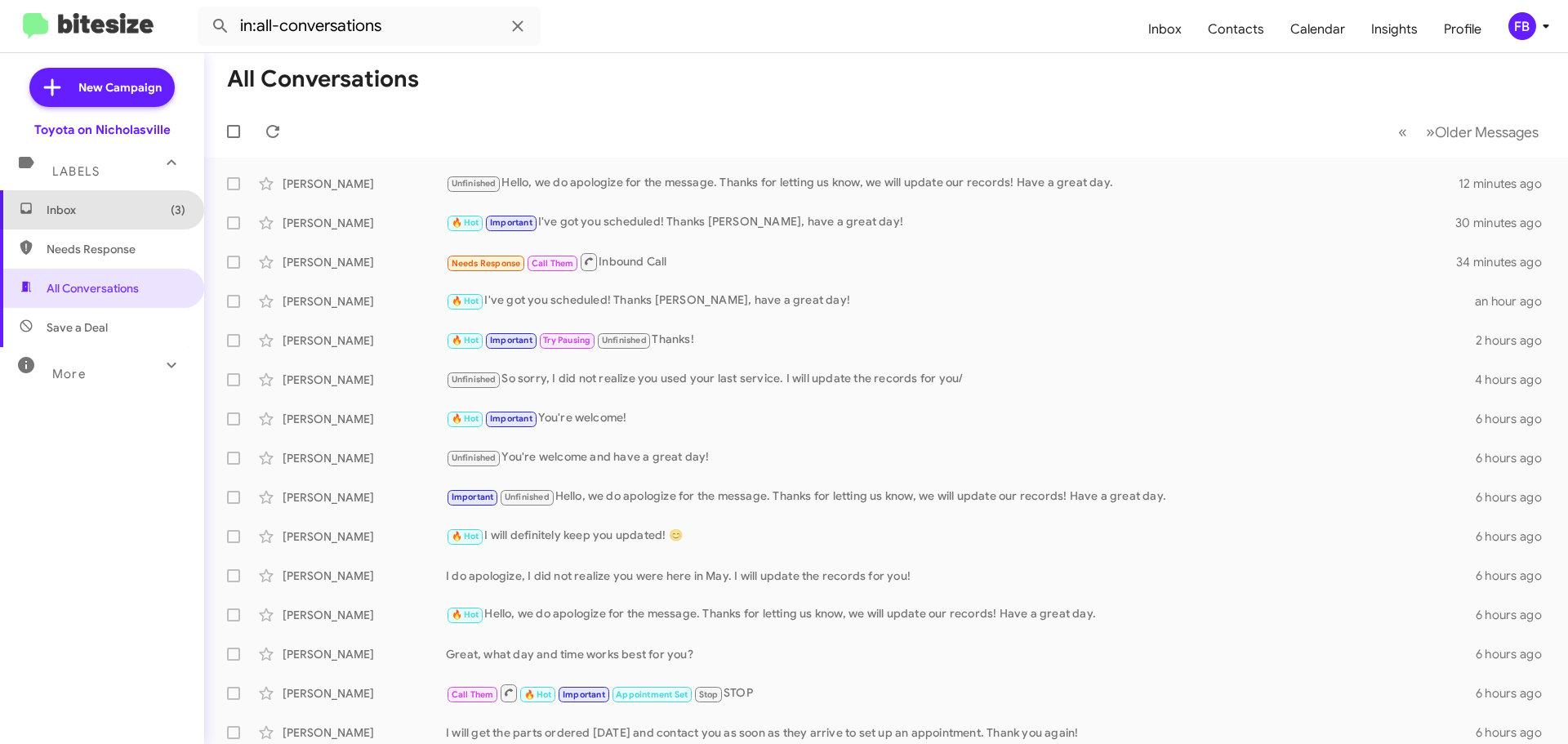
click at [119, 205] on span "Inbox (3)" at bounding box center [116, 210] width 139 height 16
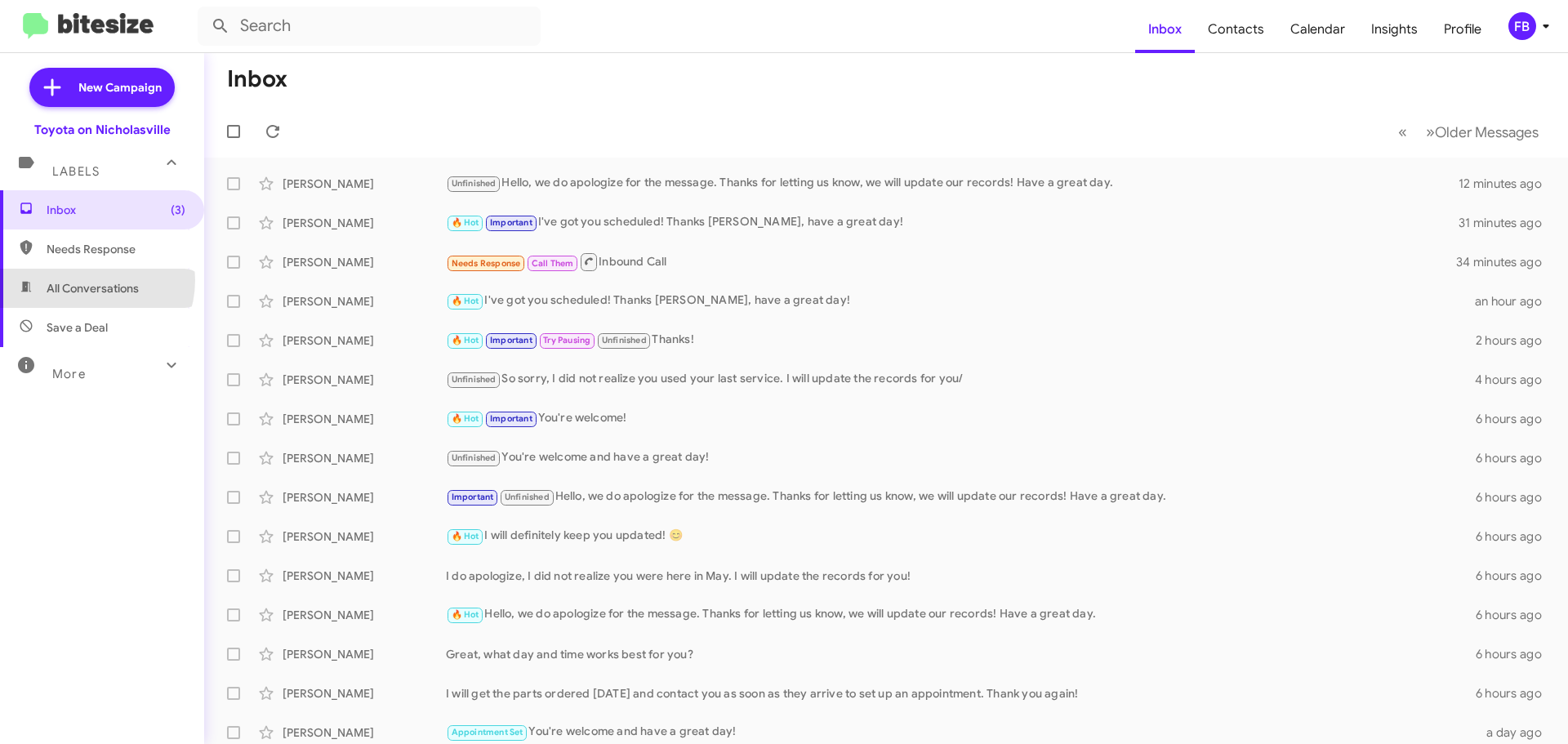
click at [85, 280] on span "All Conversations" at bounding box center [92, 288] width 92 height 16
type input "in:all-conversations"
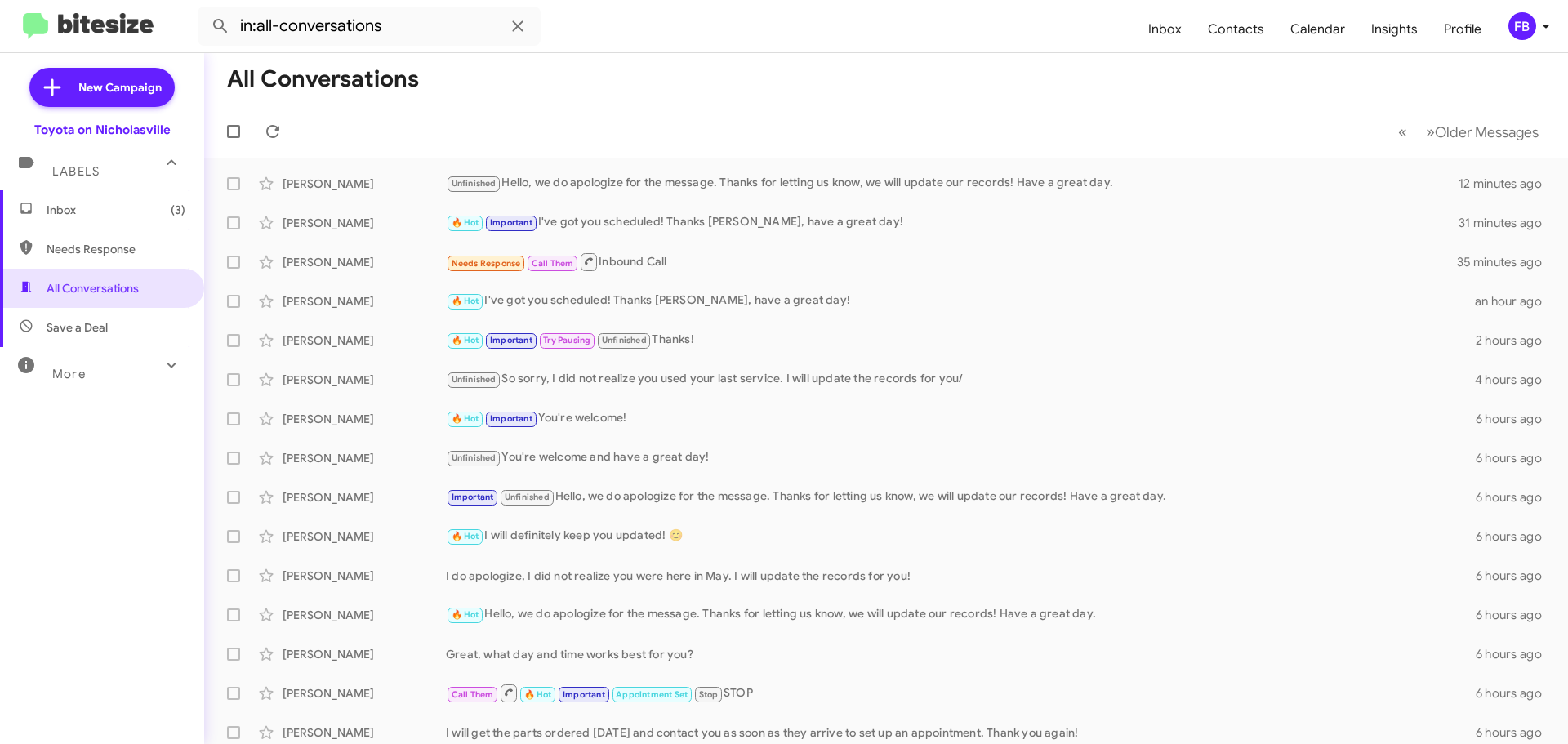
click at [628, 112] on mat-toolbar-row "« Previous » Next Older Messages" at bounding box center [885, 131] width 1363 height 52
click at [124, 209] on span "Inbox (3)" at bounding box center [116, 210] width 139 height 16
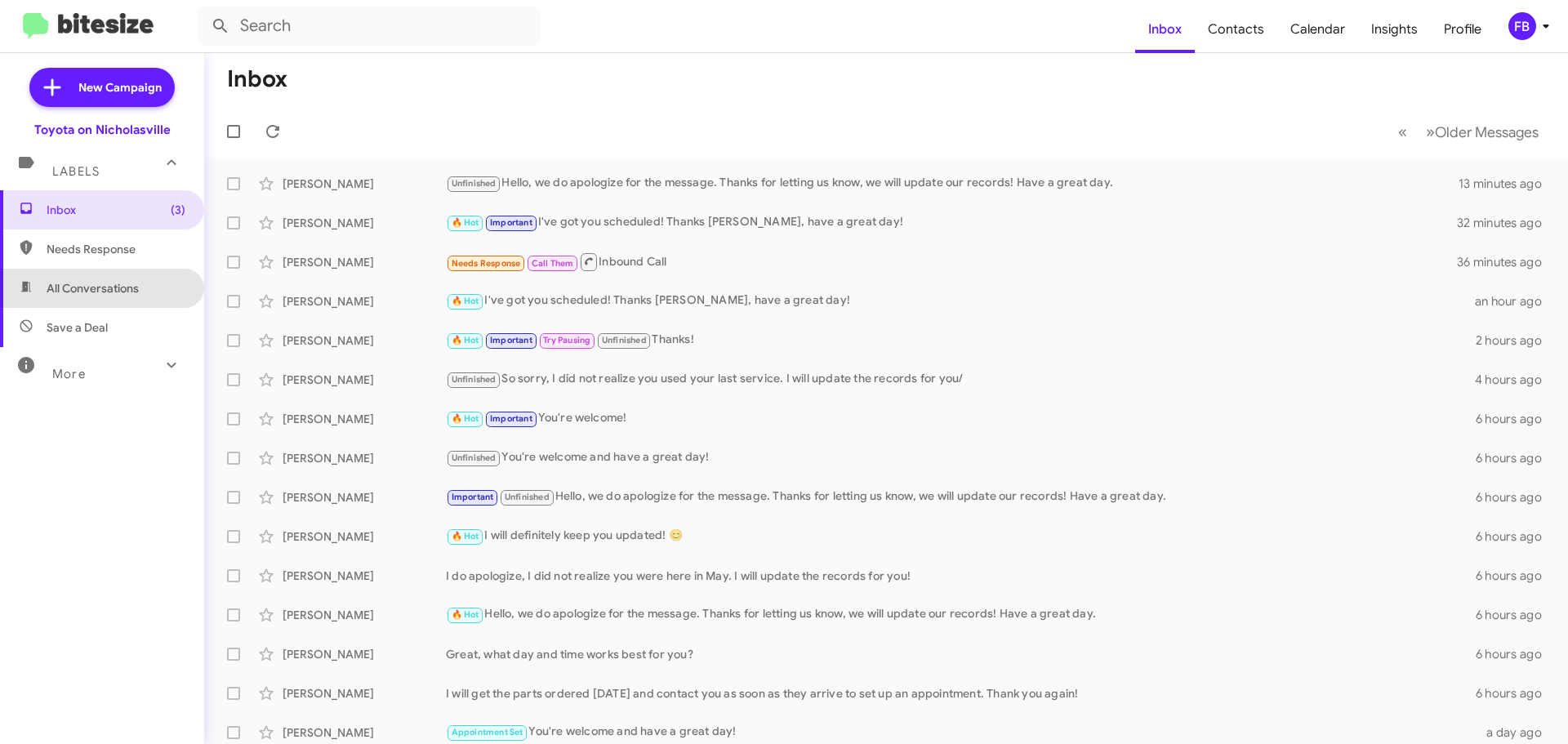
click at [110, 291] on span "All Conversations" at bounding box center [92, 288] width 92 height 16
type input "in:all-conversations"
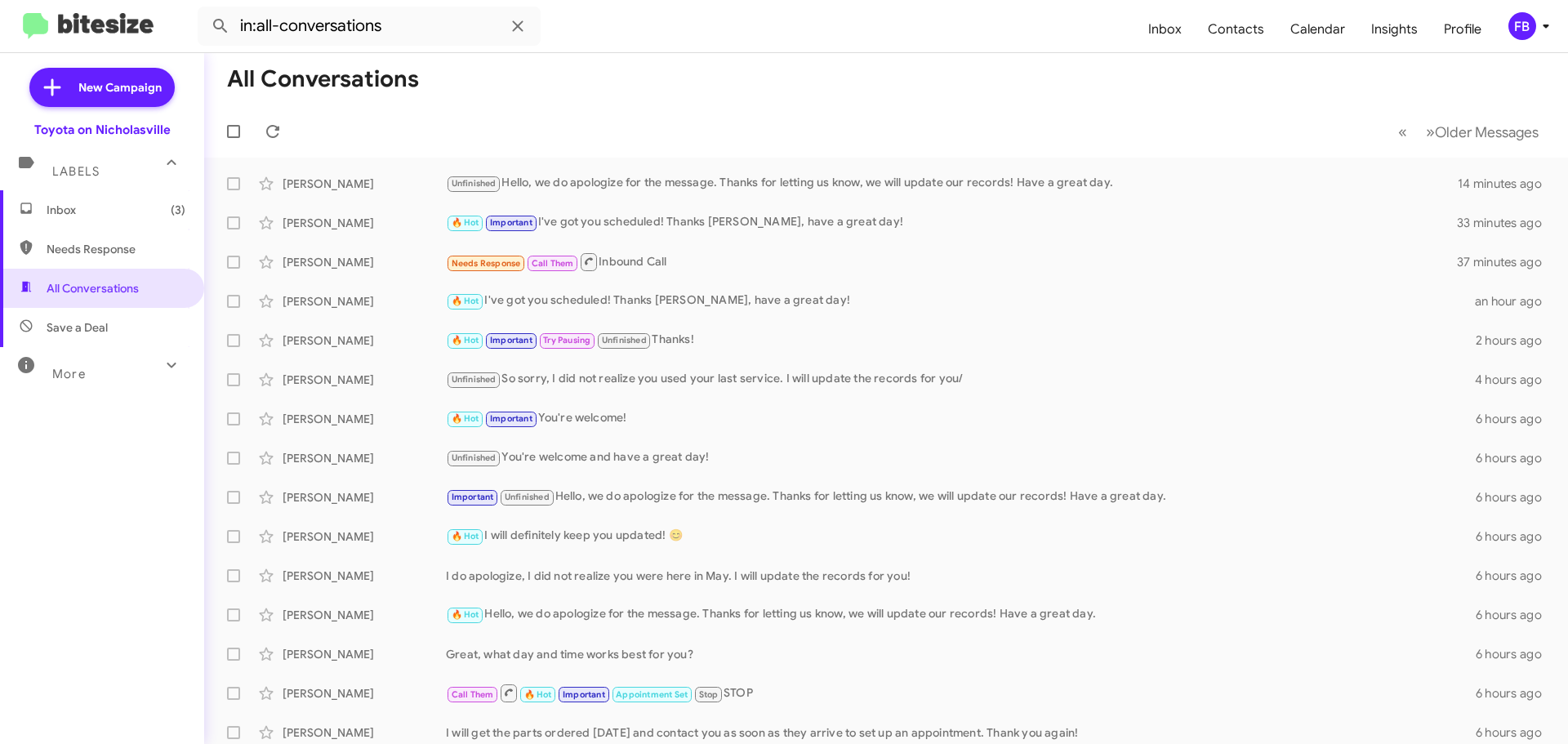
drag, startPoint x: 138, startPoint y: 211, endPoint x: 181, endPoint y: 215, distance: 43.2
click at [138, 211] on span "Inbox (3)" at bounding box center [116, 210] width 139 height 16
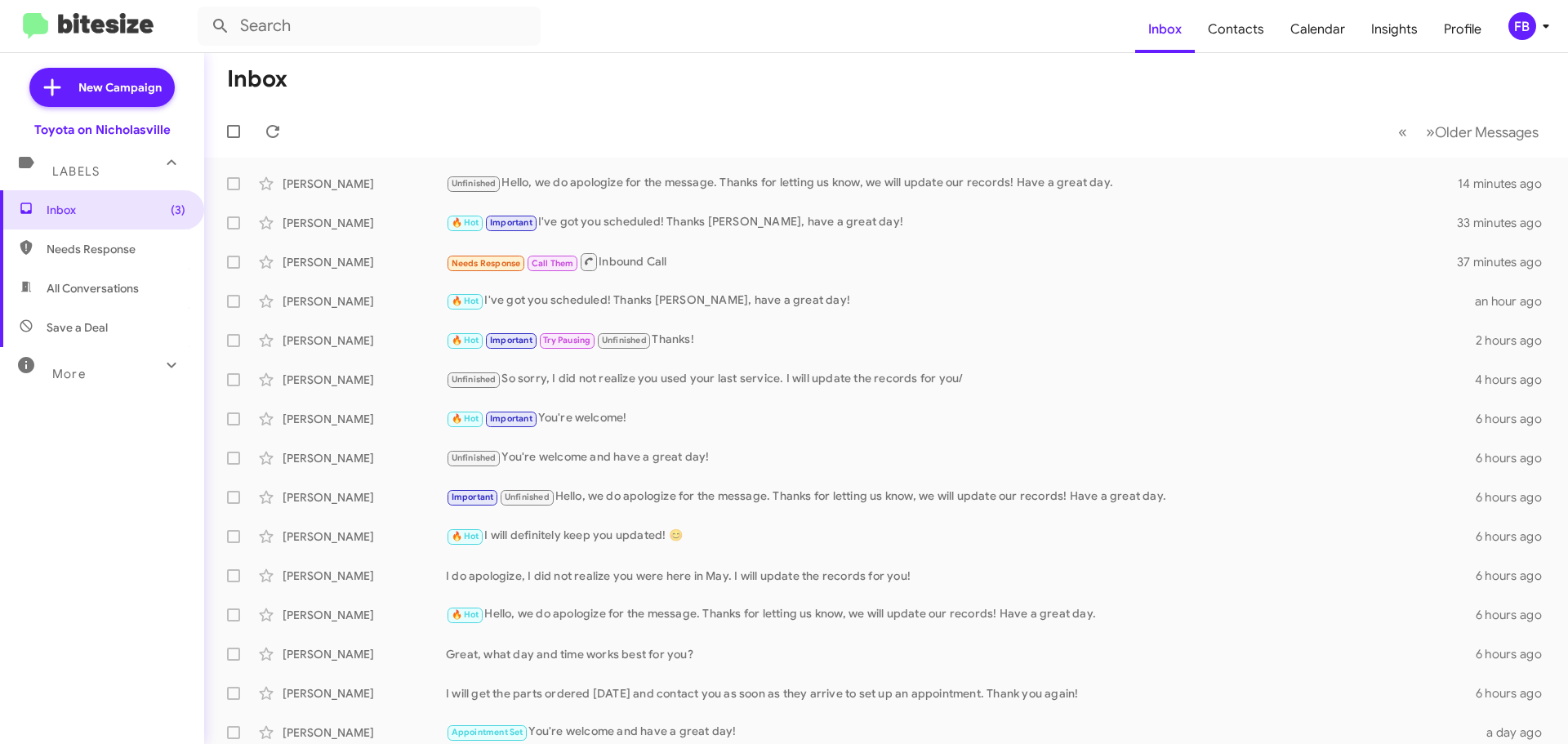
click at [82, 288] on span "All Conversations" at bounding box center [92, 288] width 92 height 16
type input "in:all-conversations"
